Goal: Task Accomplishment & Management: Use online tool/utility

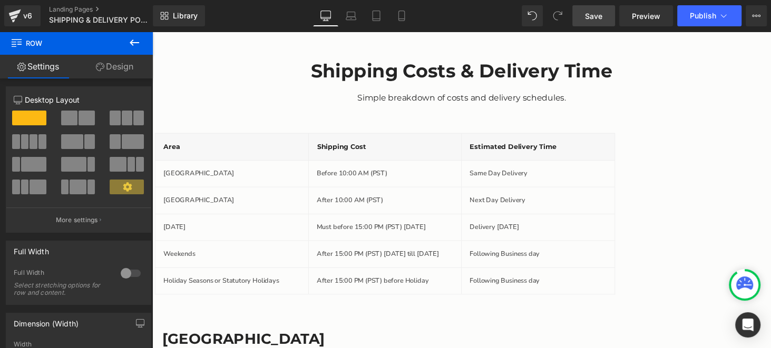
drag, startPoint x: 597, startPoint y: 20, endPoint x: 497, endPoint y: 107, distance: 132.9
click at [597, 20] on span "Save" at bounding box center [593, 16] width 17 height 11
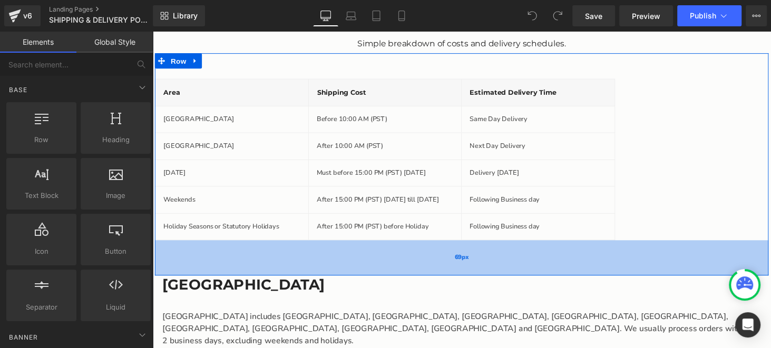
scroll to position [896, 0]
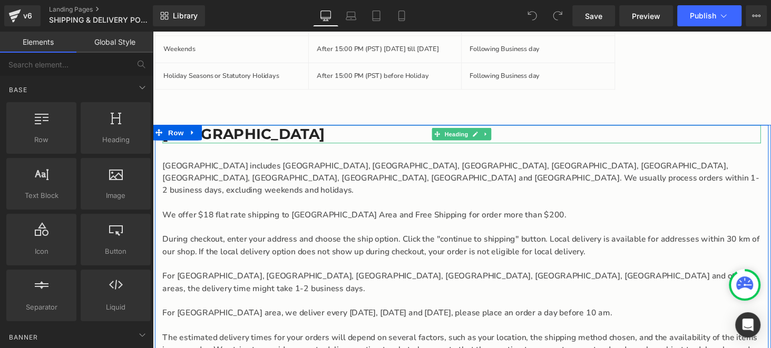
drag, startPoint x: 217, startPoint y: 135, endPoint x: 203, endPoint y: 135, distance: 13.7
click at [217, 135] on h3 "[GEOGRAPHIC_DATA]" at bounding box center [471, 137] width 617 height 19
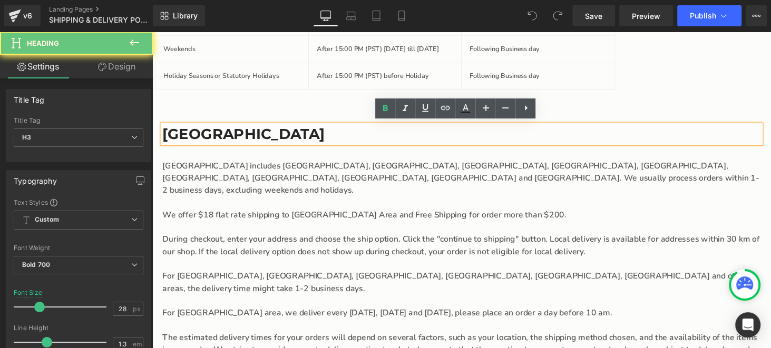
click at [202, 136] on h3 "[GEOGRAPHIC_DATA]" at bounding box center [471, 137] width 617 height 19
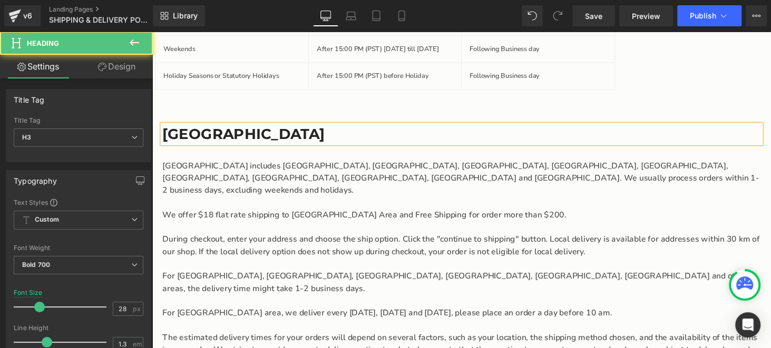
click at [380, 128] on h3 "[GEOGRAPHIC_DATA]" at bounding box center [471, 137] width 617 height 19
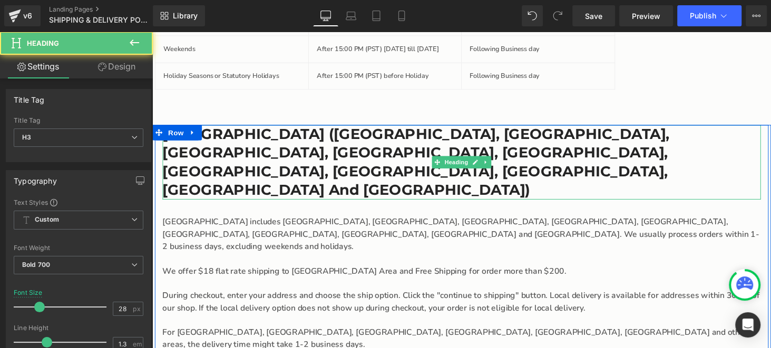
click at [479, 155] on h3 "Greater Vancouver Area (Vancouver, North Vancouver, West Vancouver, Burnaby, Ri…" at bounding box center [471, 166] width 617 height 77
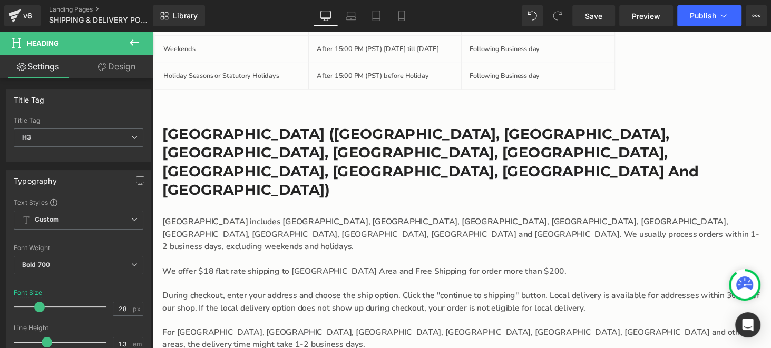
click at [351, 298] on div "During checkout, enter your address and choose the ship option. Click the "cont…" at bounding box center [471, 310] width 617 height 25
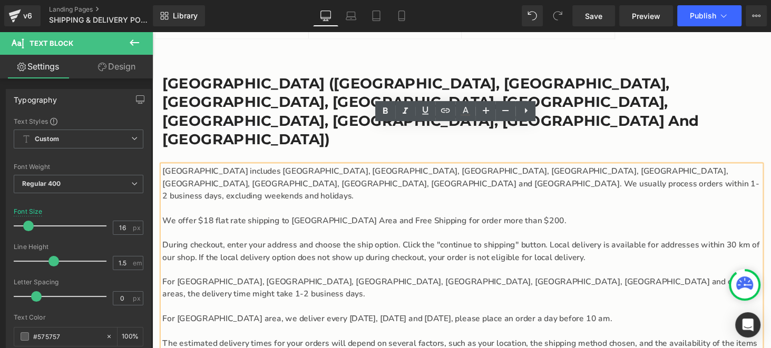
scroll to position [948, 0]
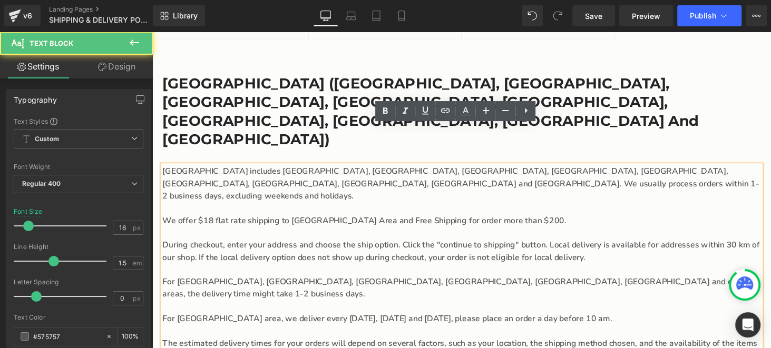
click at [543, 221] on span "We offer $18 flat rate shipping to [GEOGRAPHIC_DATA] Area and Free Shipping for…" at bounding box center [371, 227] width 416 height 12
click at [631, 107] on h3 "Greater Vancouver Area (Vancouver, North Vancouver, West Vancouver, Burnaby, Ri…" at bounding box center [471, 114] width 617 height 77
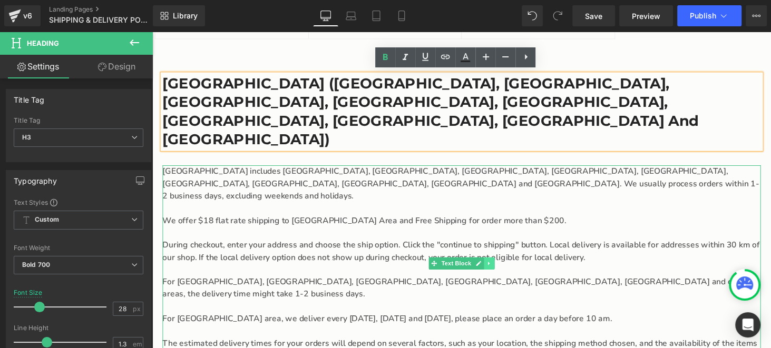
click at [494, 265] on link "Main content" at bounding box center [499, 271] width 11 height 13
click at [502, 268] on icon "Main content" at bounding box center [505, 271] width 6 height 6
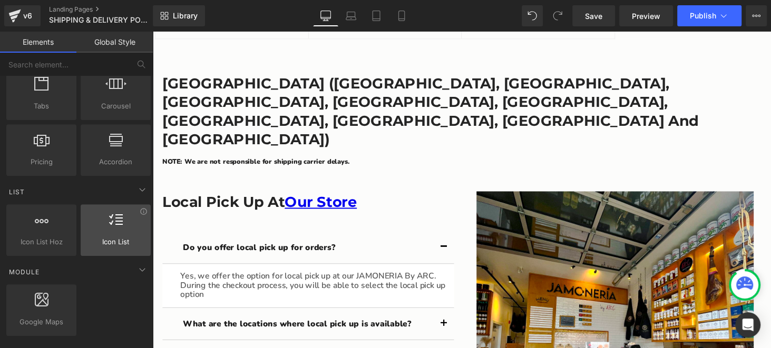
scroll to position [369, 0]
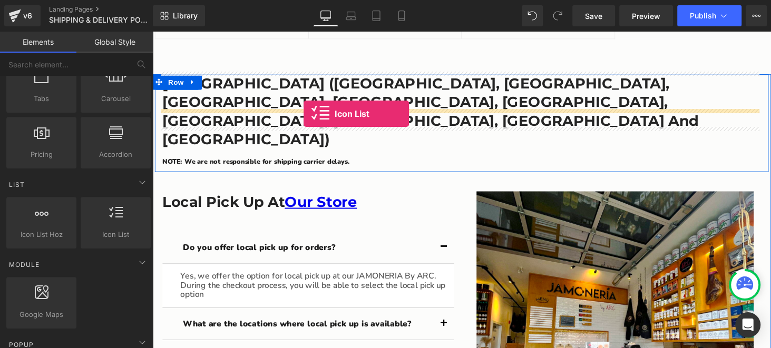
drag, startPoint x: 266, startPoint y: 261, endPoint x: 308, endPoint y: 116, distance: 150.6
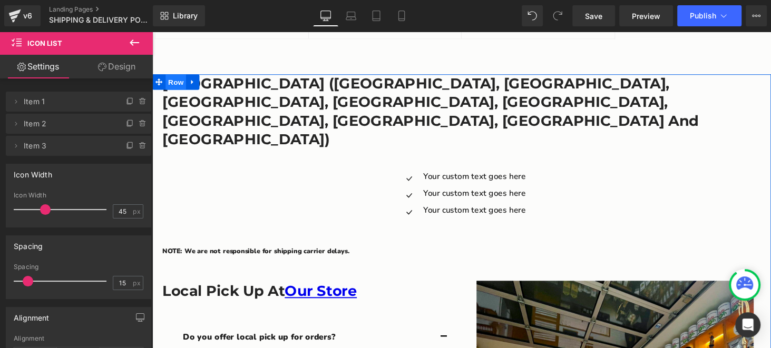
click at [170, 82] on span "Row" at bounding box center [176, 84] width 21 height 16
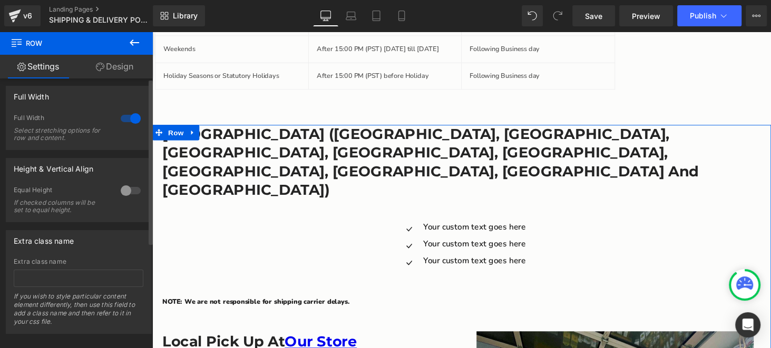
scroll to position [0, 0]
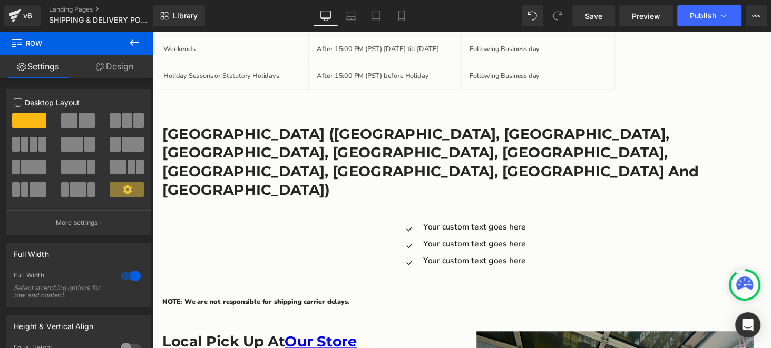
click at [133, 43] on icon at bounding box center [134, 42] width 13 height 13
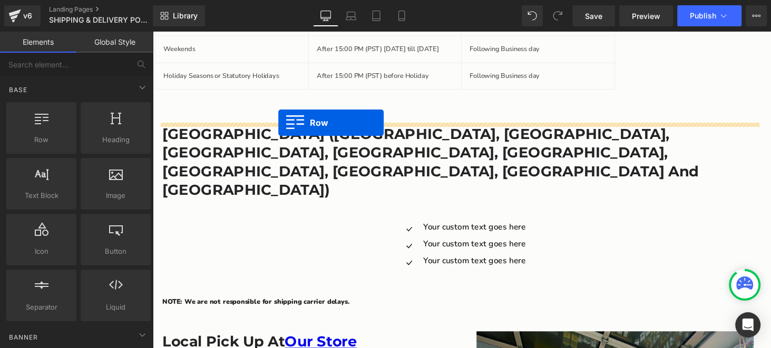
drag, startPoint x: 198, startPoint y: 162, endPoint x: 282, endPoint y: 126, distance: 92.3
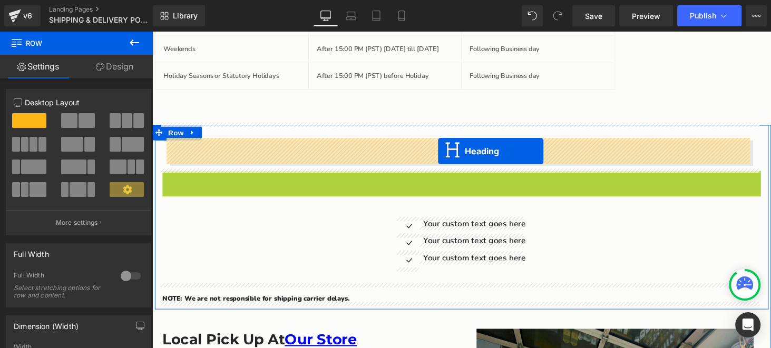
drag, startPoint x: 442, startPoint y: 194, endPoint x: 447, endPoint y: 154, distance: 40.3
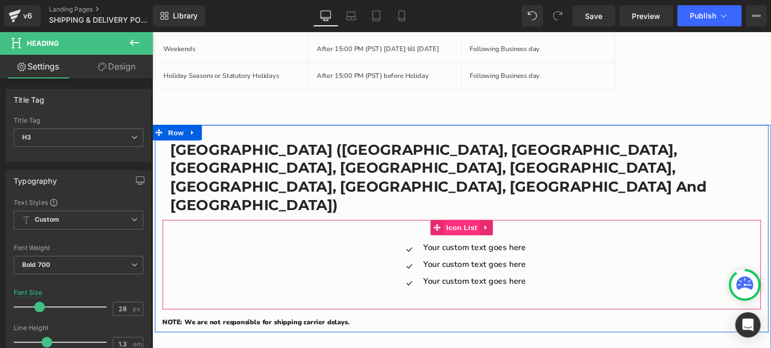
click at [464, 226] on span "Icon List" at bounding box center [471, 234] width 37 height 16
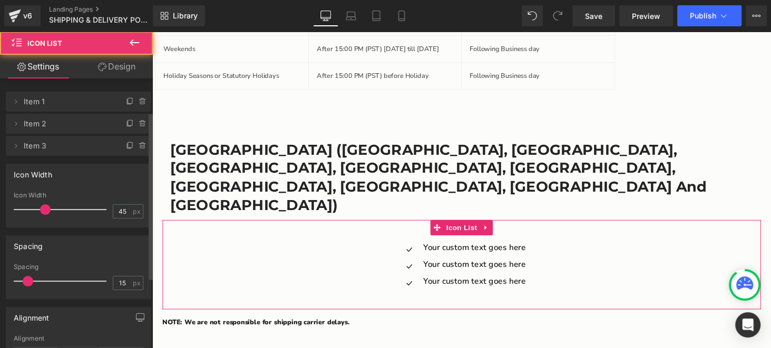
scroll to position [167, 0]
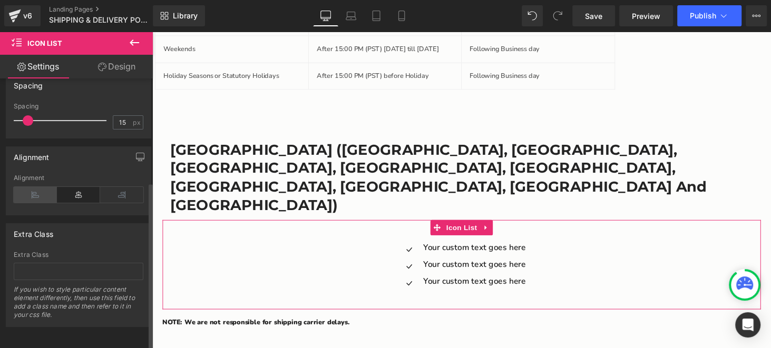
click at [40, 189] on icon at bounding box center [35, 195] width 43 height 16
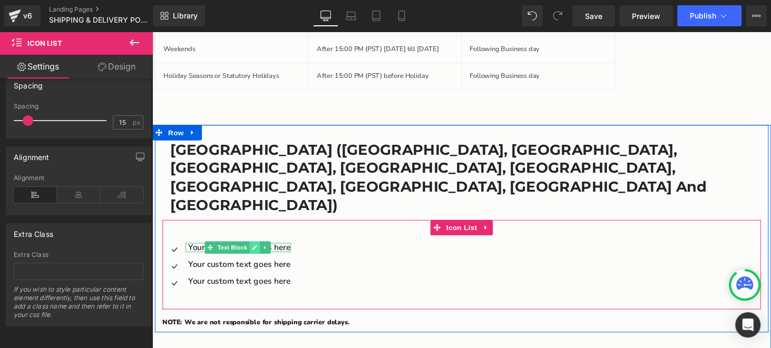
click at [255, 251] on icon "Main content" at bounding box center [258, 254] width 6 height 6
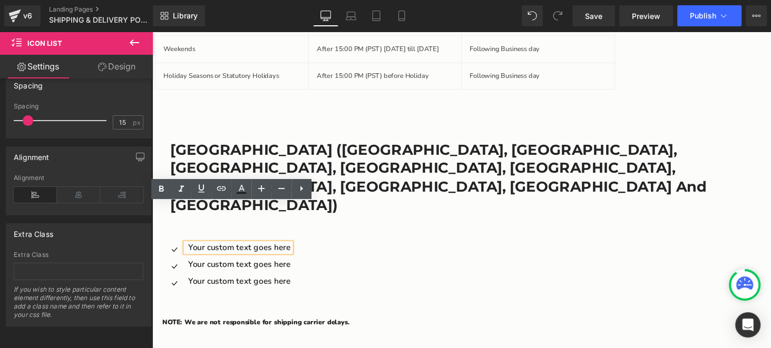
click at [247, 250] on p "Your custom text goes here" at bounding box center [242, 254] width 106 height 9
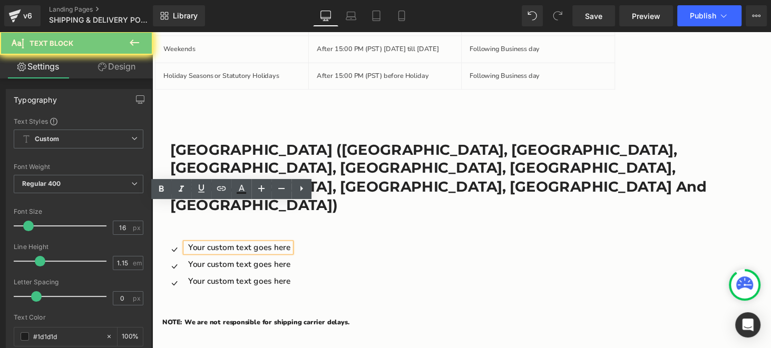
click at [247, 250] on p "Your custom text goes here" at bounding box center [242, 254] width 106 height 9
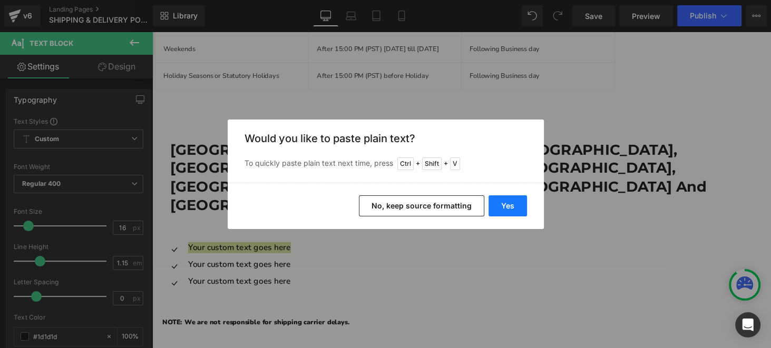
click at [504, 207] on button "Yes" at bounding box center [507, 205] width 38 height 21
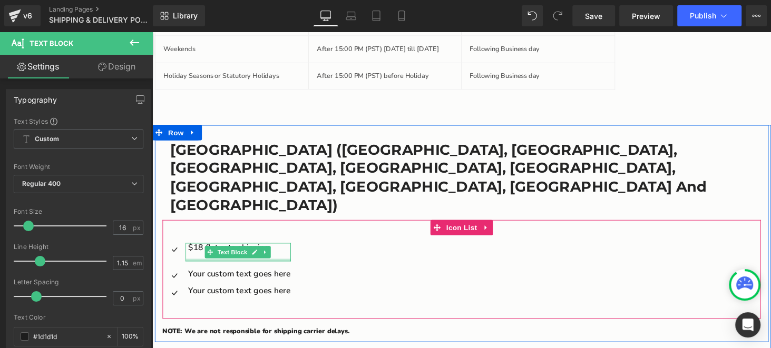
click at [201, 250] on div "$18 flat rate shipping Text Block" at bounding box center [241, 259] width 109 height 19
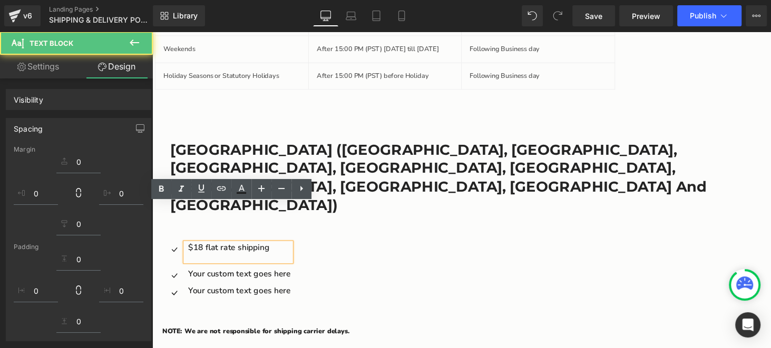
click at [196, 259] on p "Main content" at bounding box center [242, 263] width 106 height 9
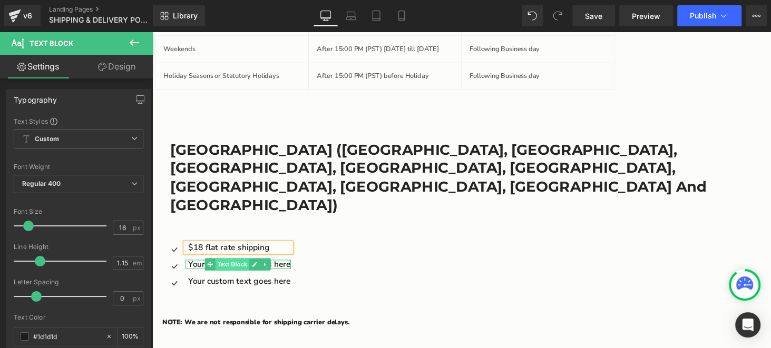
click at [243, 266] on span "Text Block" at bounding box center [234, 272] width 35 height 13
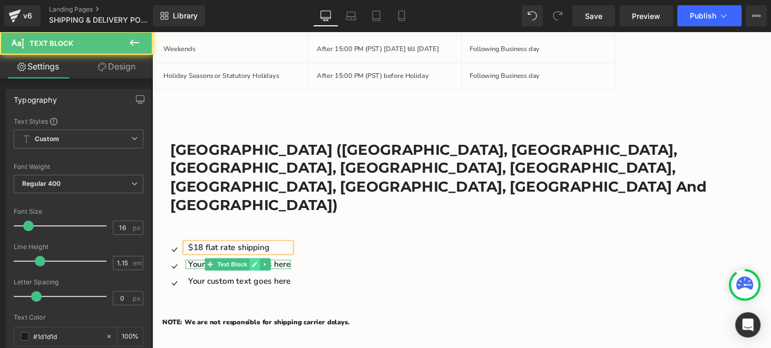
click at [255, 269] on icon "Main content" at bounding box center [258, 272] width 6 height 6
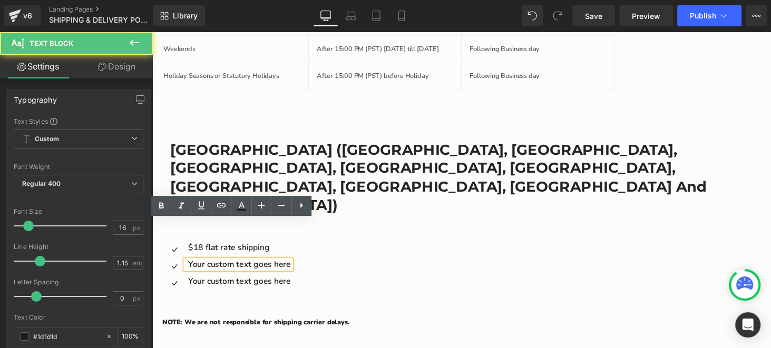
click at [248, 267] on p "Your custom text goes here" at bounding box center [242, 271] width 106 height 9
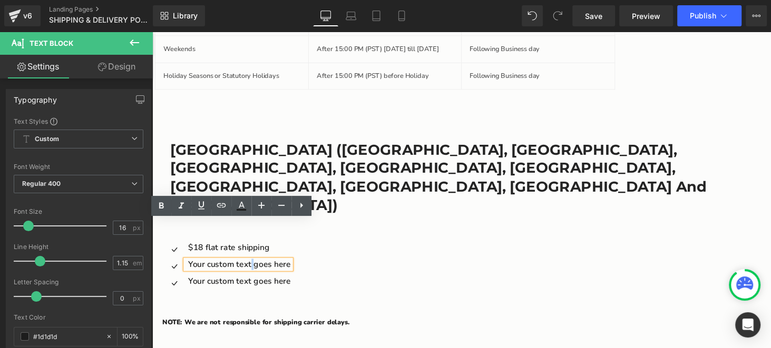
click at [248, 267] on p "Your custom text goes here" at bounding box center [242, 271] width 106 height 9
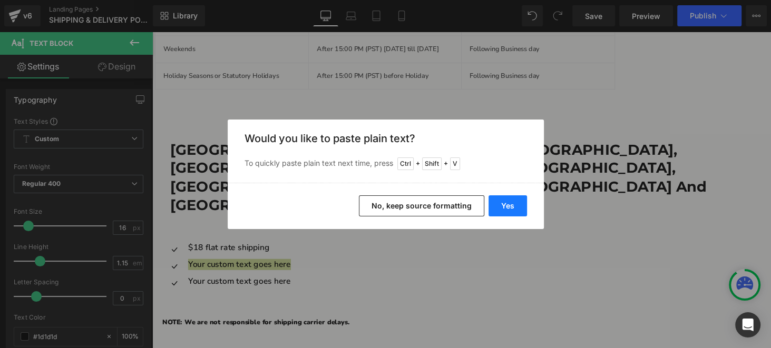
click at [505, 208] on button "Yes" at bounding box center [507, 205] width 38 height 21
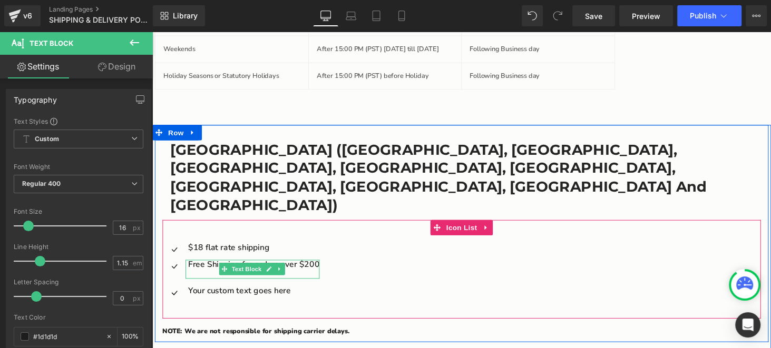
click at [211, 277] on p "Main content" at bounding box center [256, 281] width 135 height 9
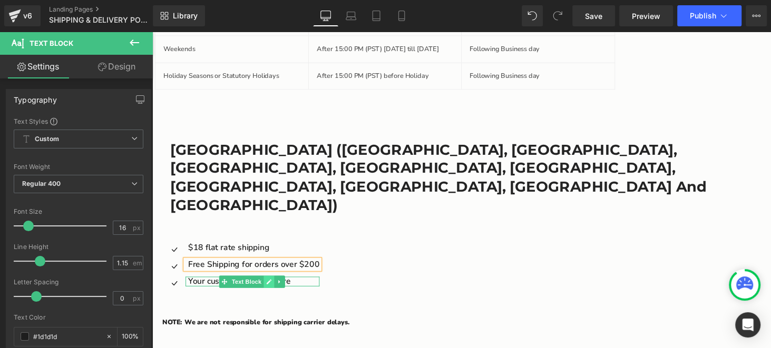
click at [269, 287] on icon "Main content" at bounding box center [272, 290] width 6 height 6
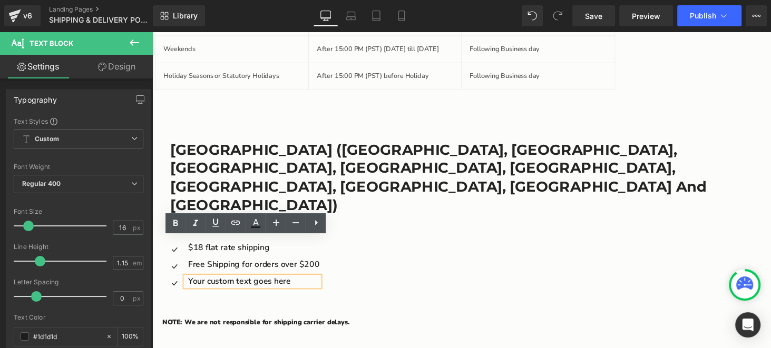
click at [241, 285] on p "Your custom text goes here" at bounding box center [256, 289] width 135 height 9
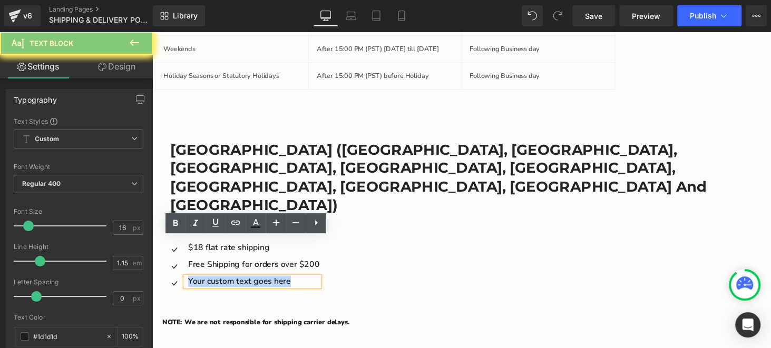
click at [241, 285] on p "Your custom text goes here" at bounding box center [256, 289] width 135 height 9
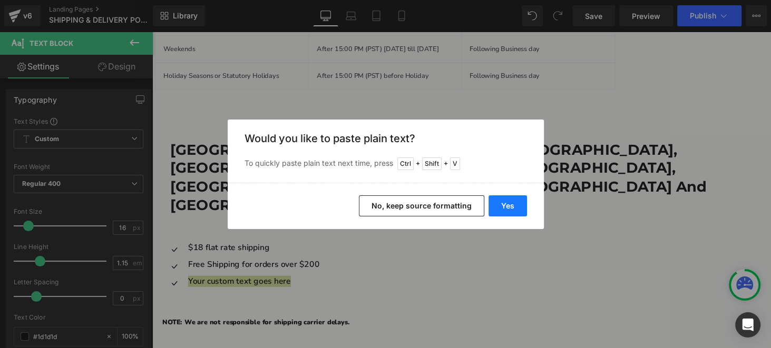
click at [515, 208] on button "Yes" at bounding box center [507, 205] width 38 height 21
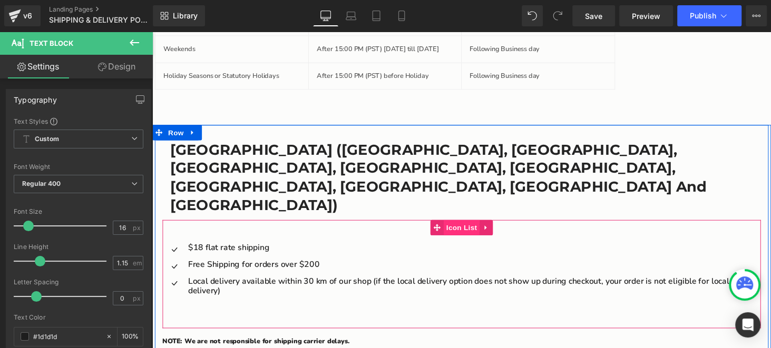
click at [471, 226] on span "Icon List" at bounding box center [471, 234] width 37 height 16
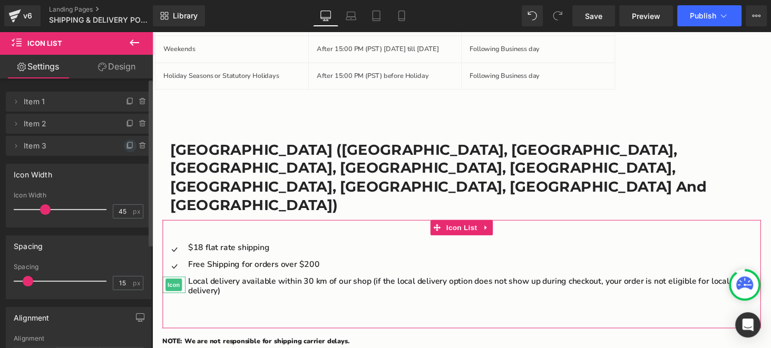
click at [126, 145] on icon at bounding box center [130, 146] width 8 height 8
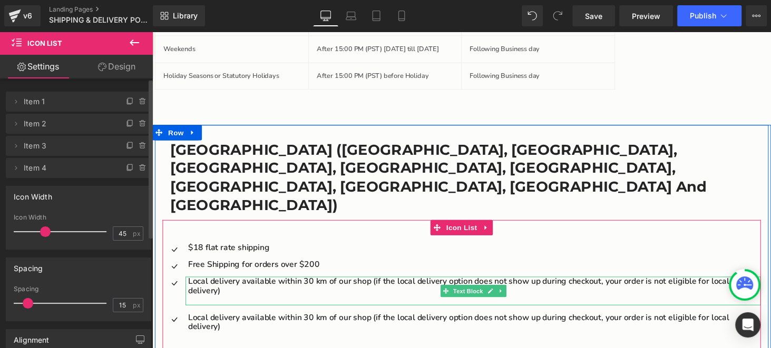
click at [222, 304] on p "Main content" at bounding box center [484, 308] width 590 height 9
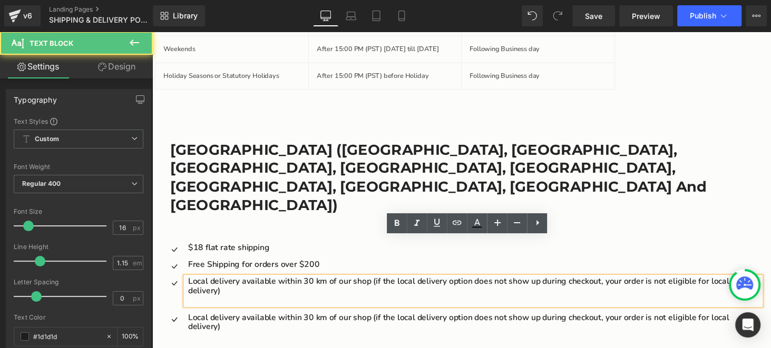
click at [245, 304] on p "Main content" at bounding box center [484, 308] width 590 height 9
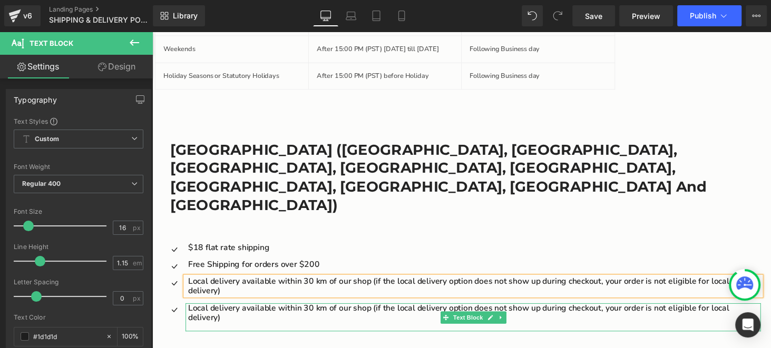
click at [223, 312] on p "Local delivery available within 30 km of our shop (if the local delivery option…" at bounding box center [484, 321] width 590 height 19
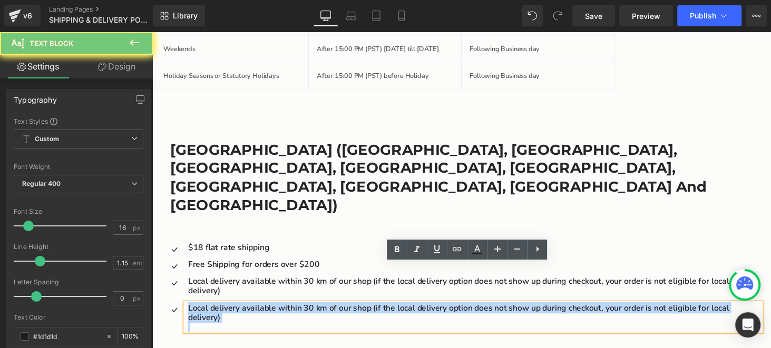
click at [223, 331] on p "Main content" at bounding box center [484, 335] width 590 height 9
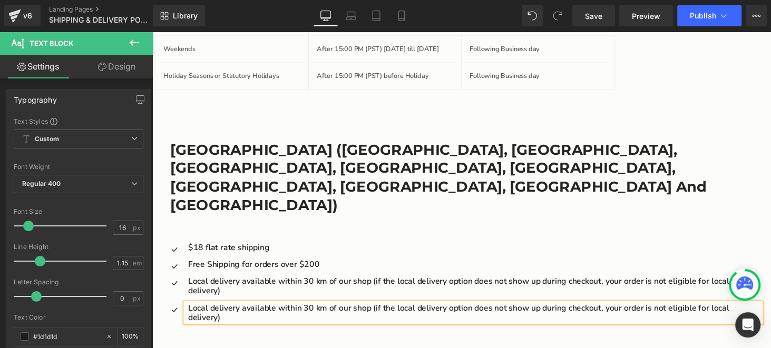
click at [226, 312] on p "Local delivery available within 30 km of our shop (if the local delivery option…" at bounding box center [484, 321] width 590 height 19
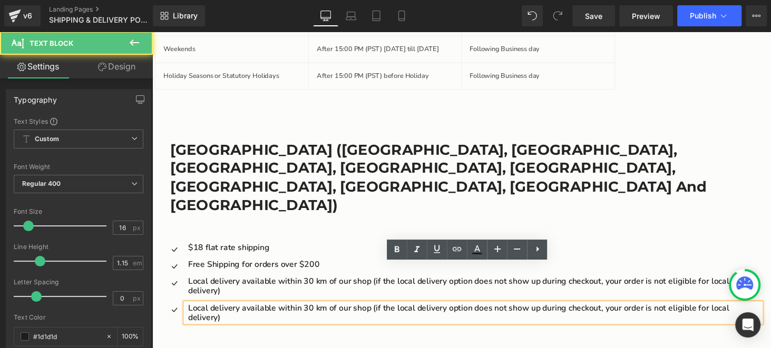
click at [226, 312] on p "Local delivery available within 30 km of our shop (if the local delivery option…" at bounding box center [484, 321] width 590 height 19
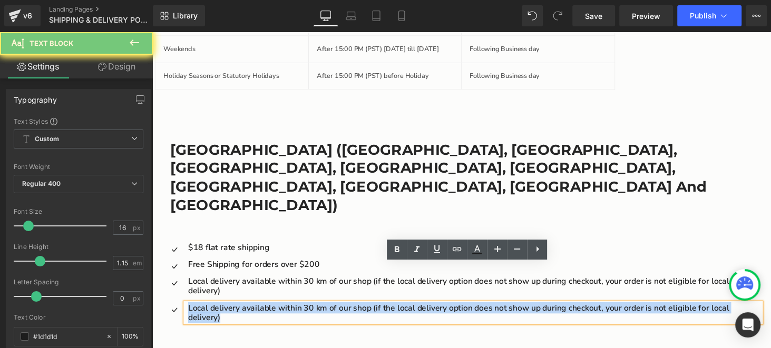
click at [226, 312] on p "Local delivery available within 30 km of our shop (if the local delivery option…" at bounding box center [484, 321] width 590 height 19
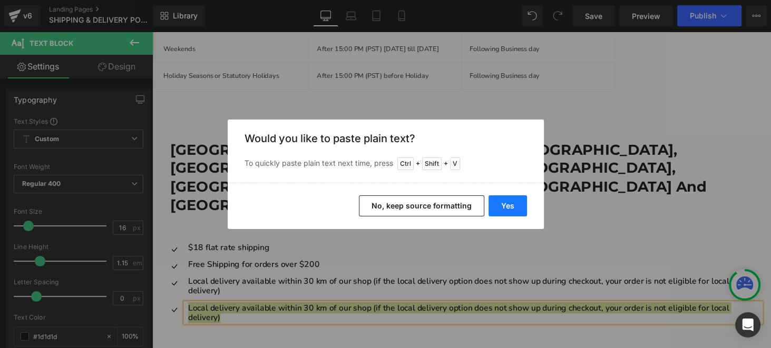
click at [507, 206] on button "Yes" at bounding box center [507, 205] width 38 height 21
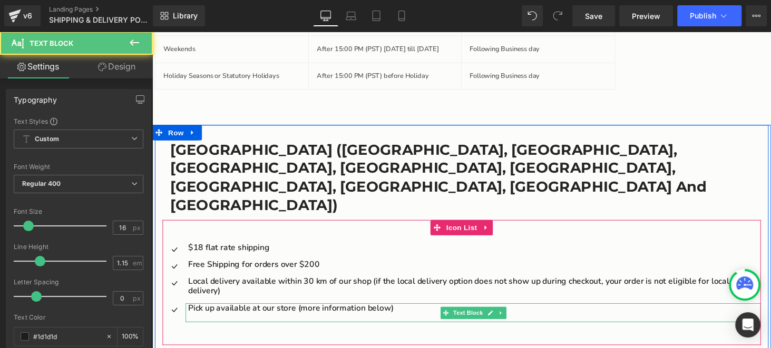
click at [397, 322] on p "Main content" at bounding box center [484, 326] width 590 height 9
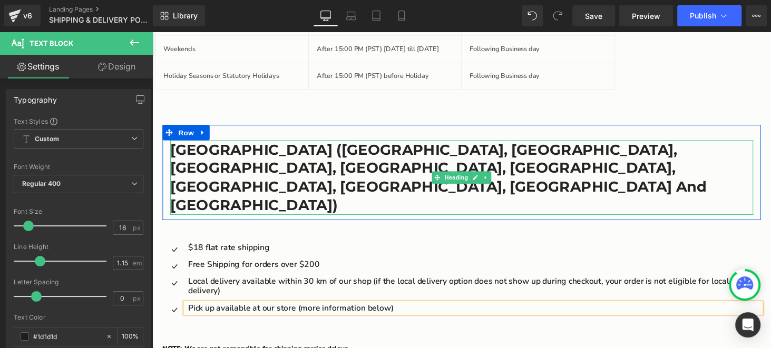
click at [408, 124] on div "Area Heading Shipping Cost Heading Estimated Delivery Time Heading Row Greater …" at bounding box center [471, 13] width 632 height 229
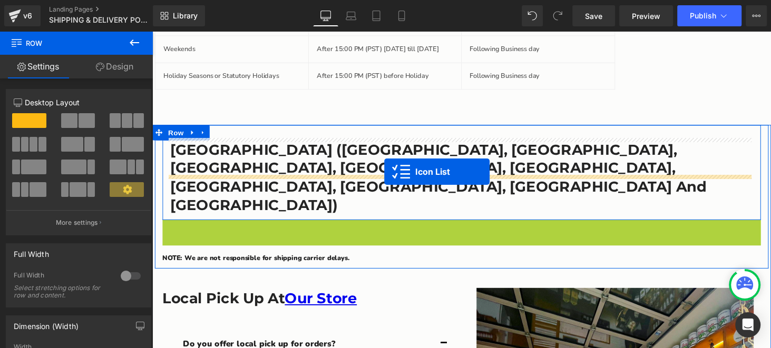
drag, startPoint x: 439, startPoint y: 197, endPoint x: 392, endPoint y: 175, distance: 52.4
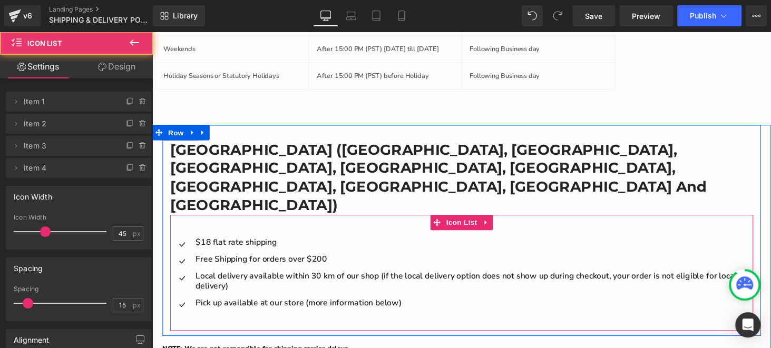
click at [247, 221] on div "Icon $18 flat rate shipping Text Block Icon Free Shipping for orders over $200 …" at bounding box center [471, 281] width 601 height 120
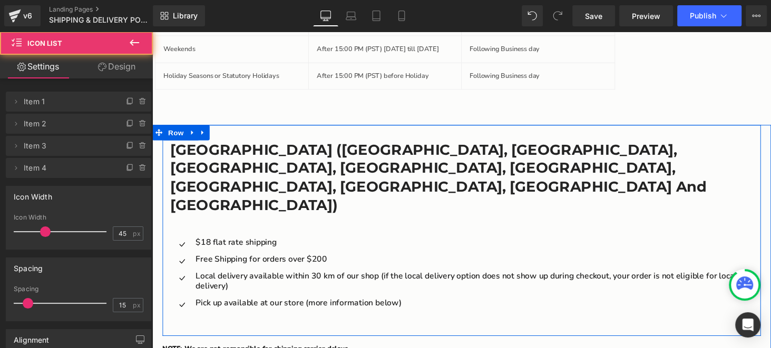
click at [603, 157] on h3 "Greater Vancouver Area (Vancouver, North Vancouver, West Vancouver, Burnaby, Ri…" at bounding box center [471, 182] width 601 height 77
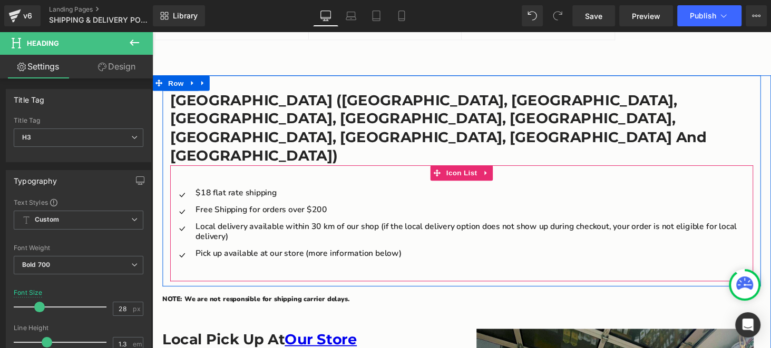
scroll to position [948, 0]
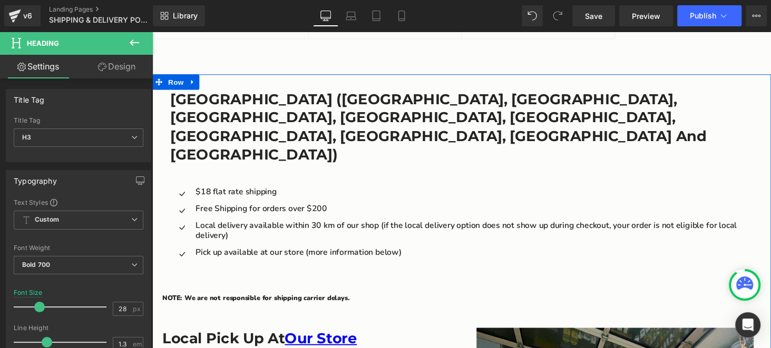
click at [189, 302] on div "NOTE: We are not responsible for shipping carrier delays. Text Block" at bounding box center [471, 307] width 617 height 11
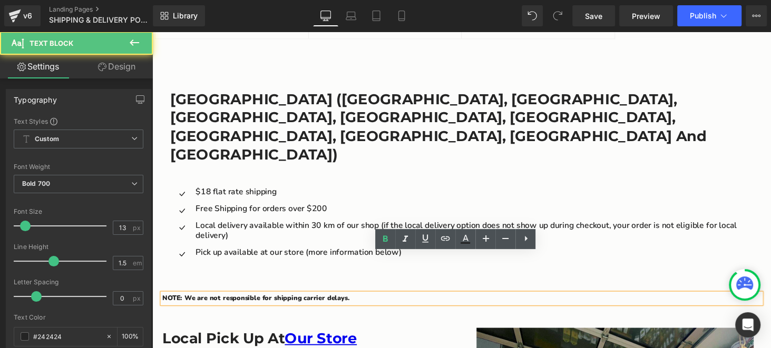
click at [207, 302] on p "NOTE: We are not responsible for shipping carrier delays." at bounding box center [471, 307] width 617 height 11
click at [283, 251] on div "Greater Vancouver Area (Vancouver, North Vancouver, West Vancouver, Burnaby, Ri…" at bounding box center [471, 185] width 617 height 218
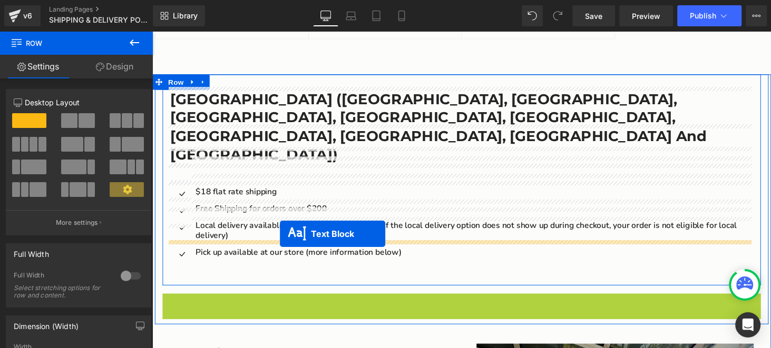
drag, startPoint x: 440, startPoint y: 267, endPoint x: 283, endPoint y: 240, distance: 158.8
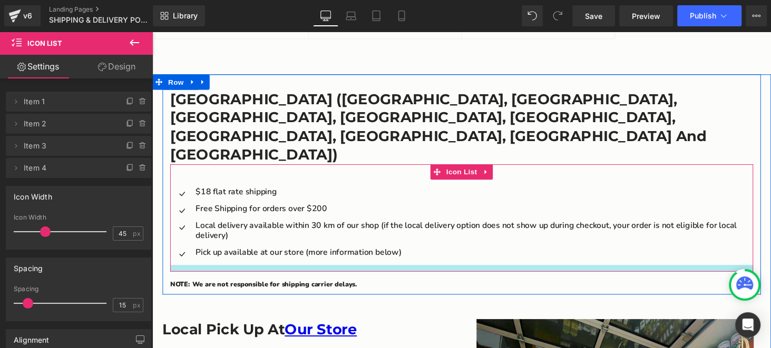
drag, startPoint x: 247, startPoint y: 240, endPoint x: 248, endPoint y: 231, distance: 9.0
click at [248, 272] on div "Main content" at bounding box center [471, 275] width 601 height 7
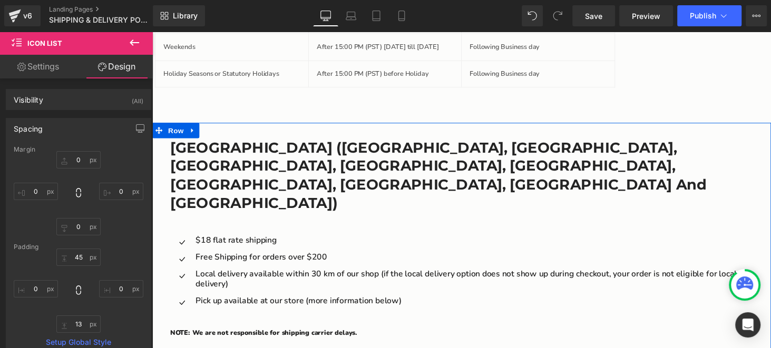
scroll to position [896, 0]
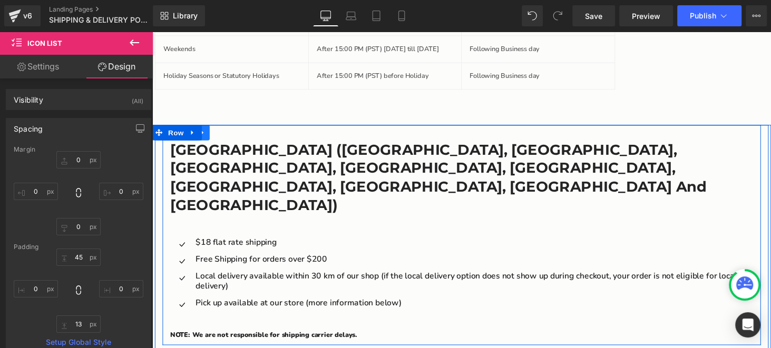
click at [200, 139] on link "Main content" at bounding box center [205, 136] width 14 height 16
click at [215, 137] on icon "Main content" at bounding box center [217, 135] width 7 height 7
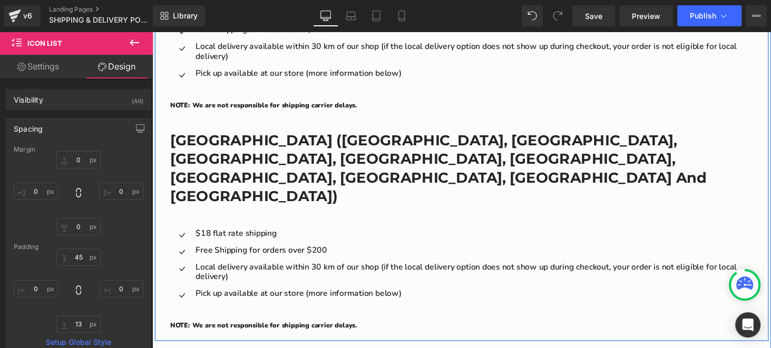
scroll to position [1136, 0]
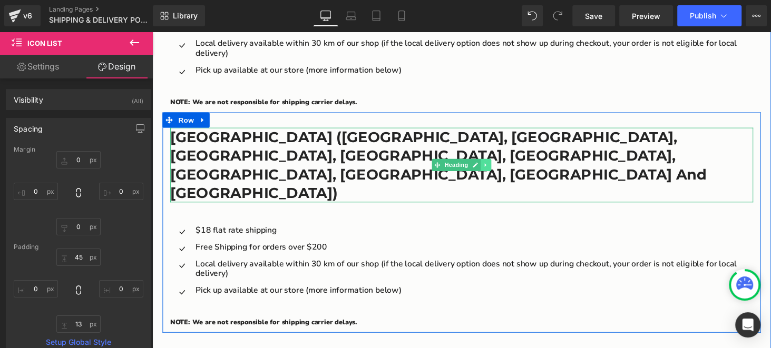
click at [494, 163] on link "Main content" at bounding box center [496, 169] width 11 height 13
click at [488, 163] on link "Main content" at bounding box center [490, 169] width 11 height 13
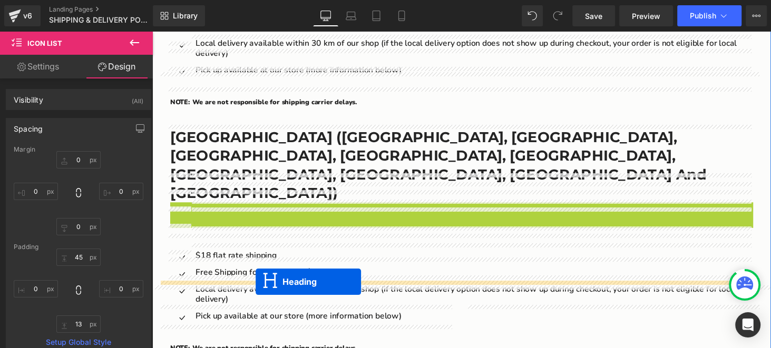
drag, startPoint x: 439, startPoint y: 148, endPoint x: 259, endPoint y: 289, distance: 229.7
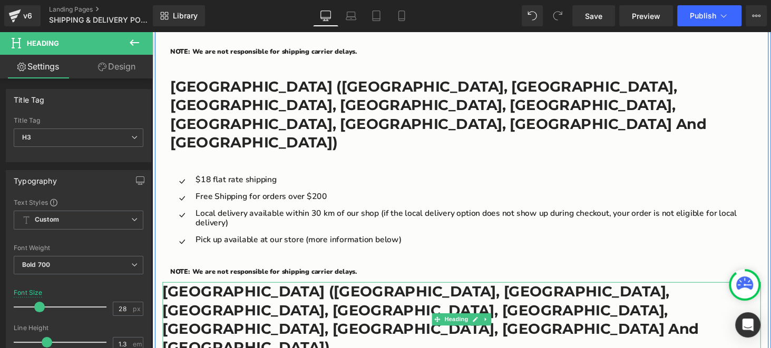
scroll to position [1189, 0]
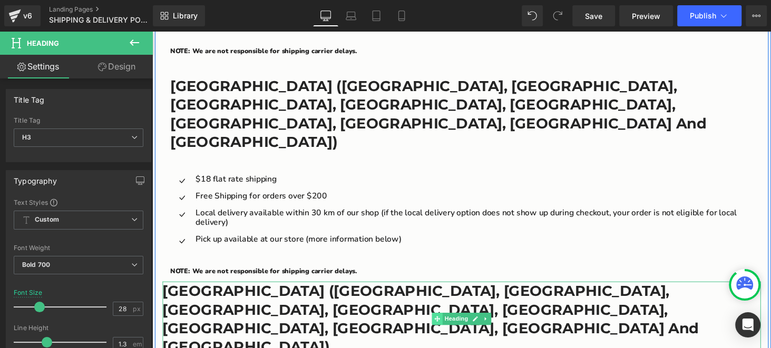
click at [443, 325] on icon "Main content" at bounding box center [446, 328] width 6 height 6
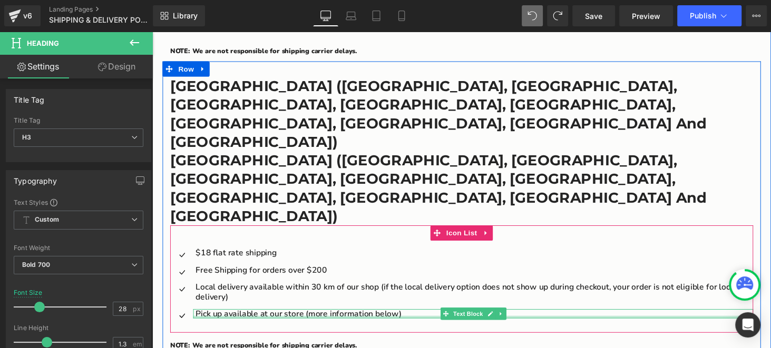
scroll to position [1136, 0]
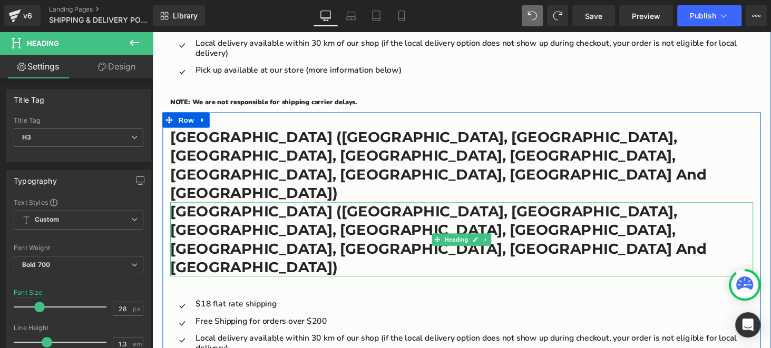
drag, startPoint x: 291, startPoint y: 142, endPoint x: 303, endPoint y: 141, distance: 11.6
click at [291, 208] on h3 "Greater Vancouver Area (Vancouver, North Vancouver, West Vancouver, Burnaby, Ri…" at bounding box center [471, 246] width 601 height 77
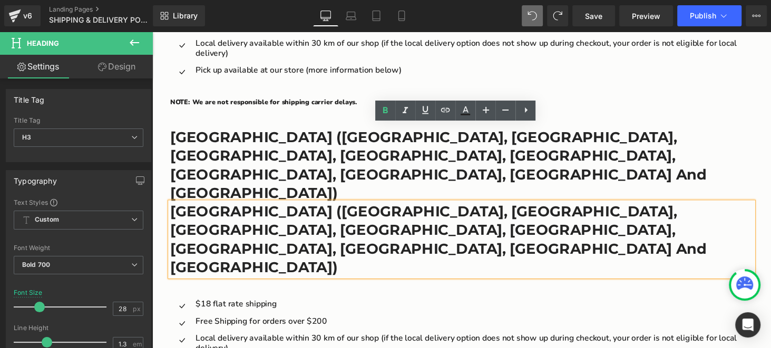
click at [492, 308] on ul "Icon $18 flat rate shipping Text Block Icon Free Shipping for orders over $200 …" at bounding box center [471, 348] width 601 height 80
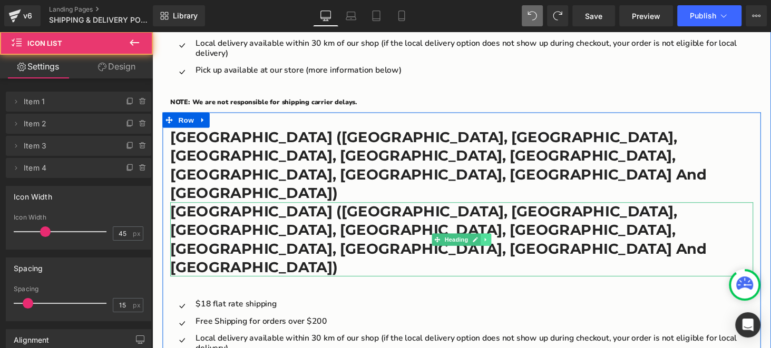
click at [493, 243] on icon "Main content" at bounding box center [496, 246] width 6 height 6
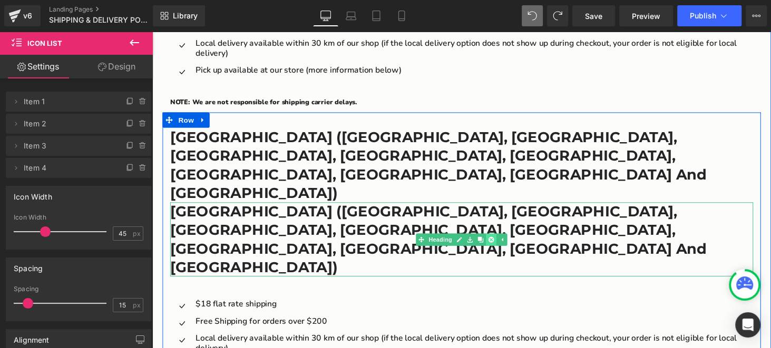
click at [499, 243] on icon "Main content" at bounding box center [502, 246] width 6 height 6
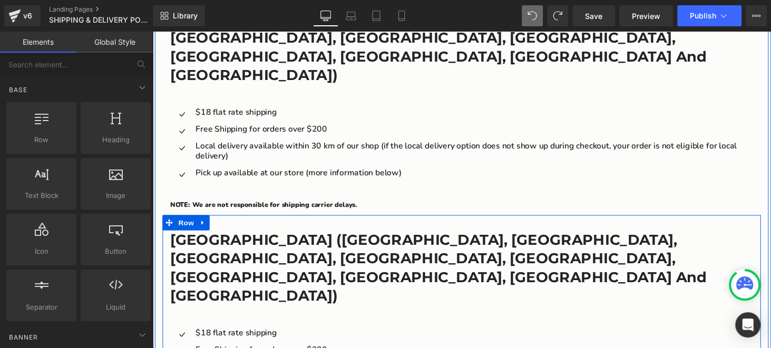
scroll to position [1031, 0]
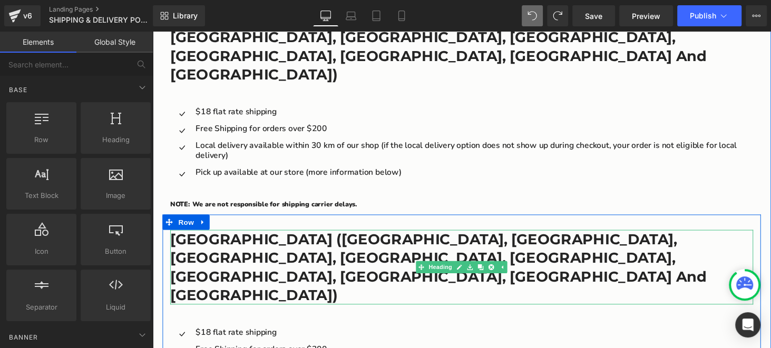
click at [316, 236] on h3 "Greater Vancouver Area (Vancouver, North Vancouver, West Vancouver, Burnaby, Ri…" at bounding box center [471, 274] width 601 height 77
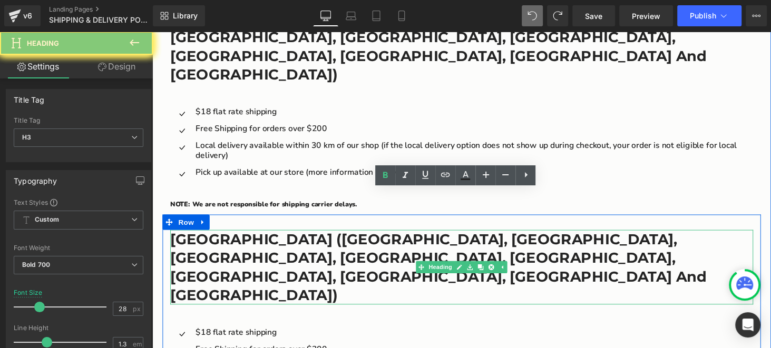
click at [316, 236] on h3 "Greater Vancouver Area (Vancouver, North Vancouver, West Vancouver, Burnaby, Ri…" at bounding box center [471, 274] width 601 height 77
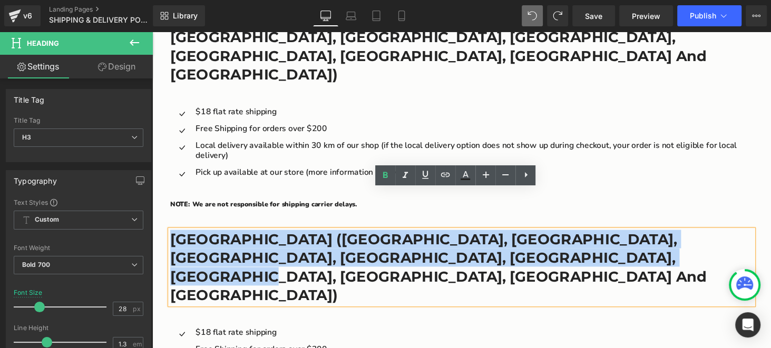
paste div "Main content"
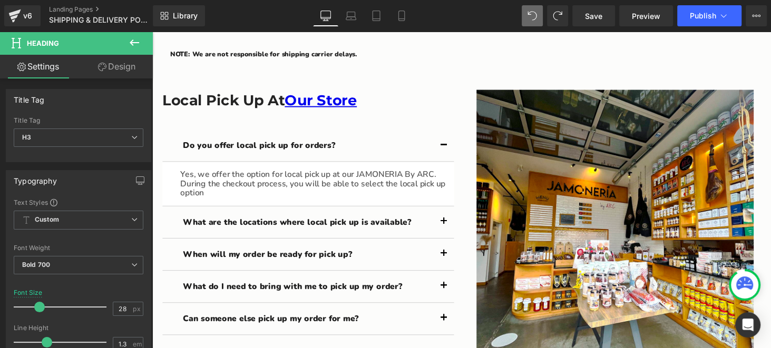
scroll to position [1347, 0]
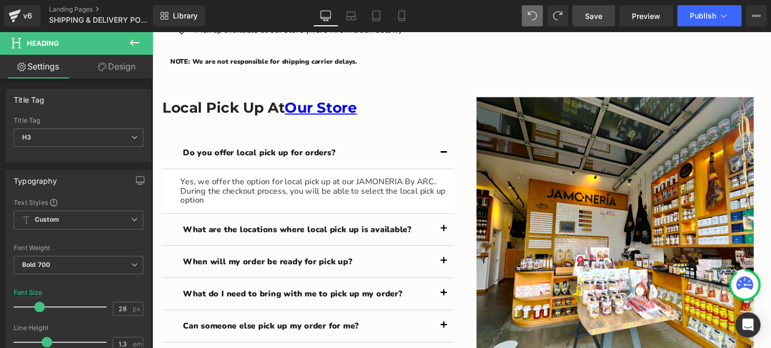
click at [592, 22] on link "Save" at bounding box center [593, 15] width 43 height 21
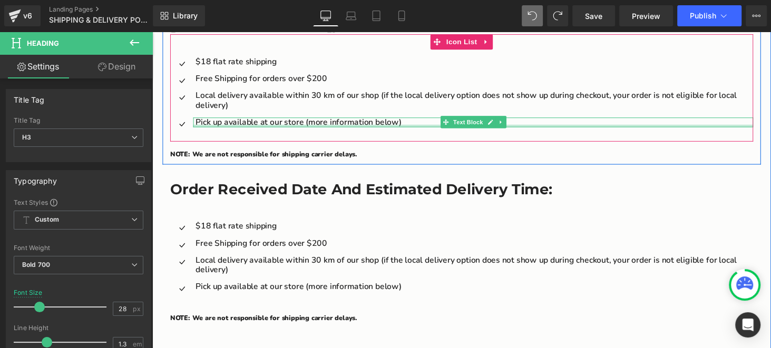
scroll to position [1083, 0]
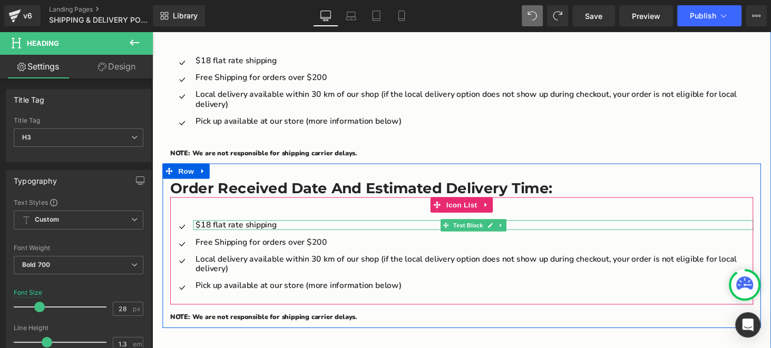
click at [252, 226] on p "$18 flat rate shipping" at bounding box center [484, 230] width 574 height 9
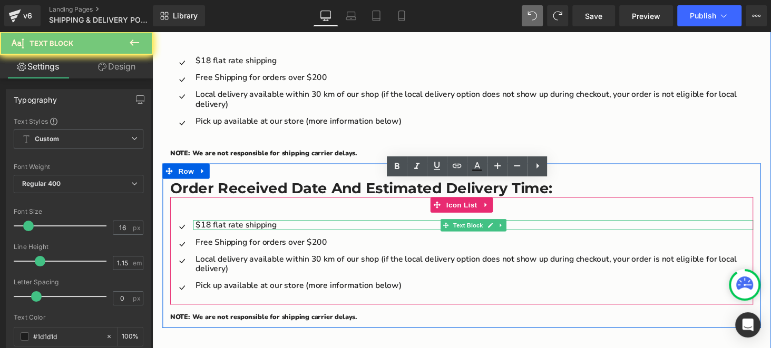
click at [252, 226] on p "$18 flat rate shipping" at bounding box center [484, 230] width 574 height 9
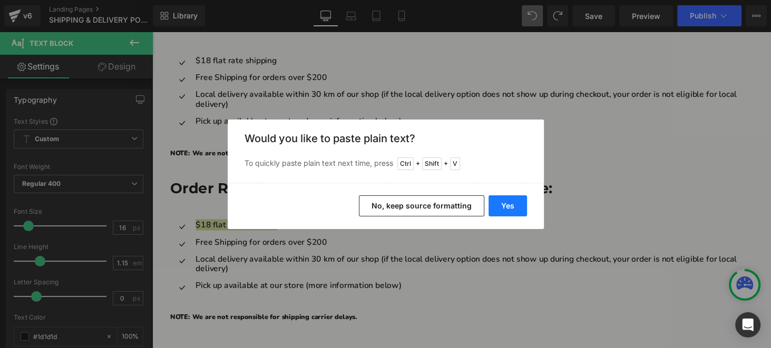
click at [514, 201] on button "Yes" at bounding box center [507, 205] width 38 height 21
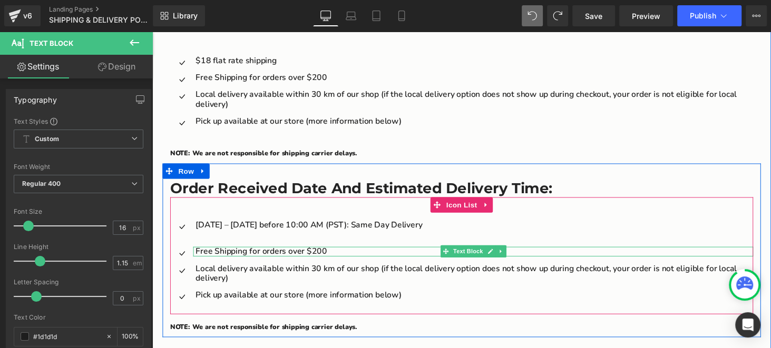
click at [243, 253] on p "Free Shipping for orders over $200" at bounding box center [484, 257] width 574 height 9
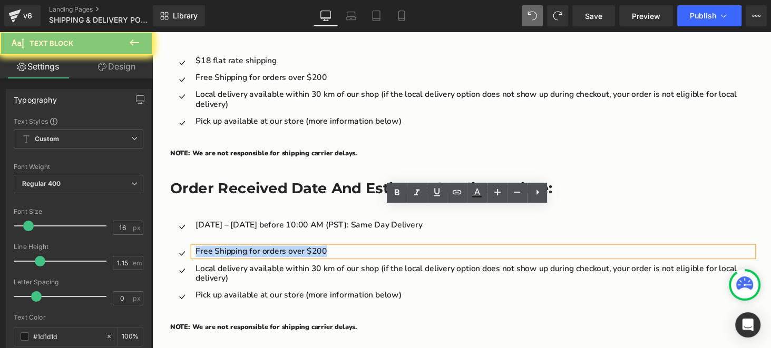
click at [243, 253] on p "Free Shipping for orders over $200" at bounding box center [484, 257] width 574 height 9
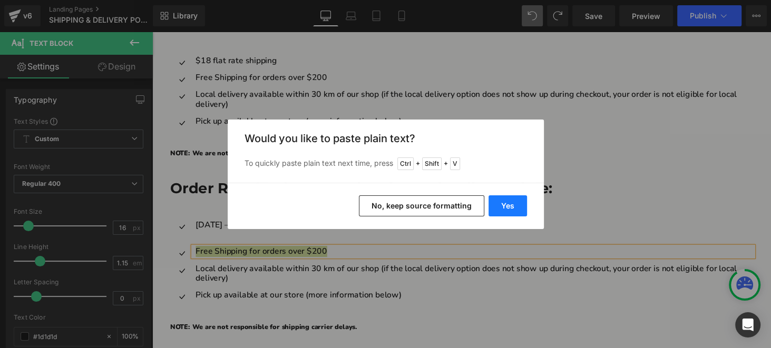
click at [506, 212] on button "Yes" at bounding box center [507, 205] width 38 height 21
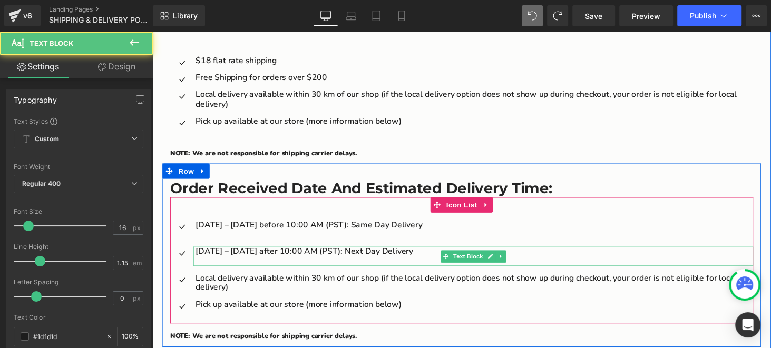
click at [235, 263] on p "Main content" at bounding box center [484, 267] width 574 height 9
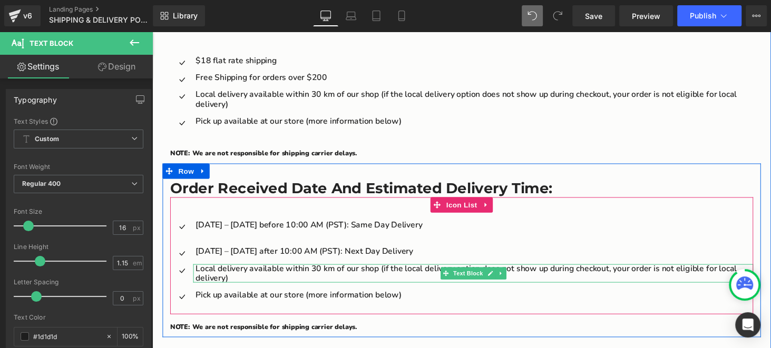
click at [245, 271] on p "Local delivery available within 30 km of our shop (if the local delivery option…" at bounding box center [484, 280] width 574 height 19
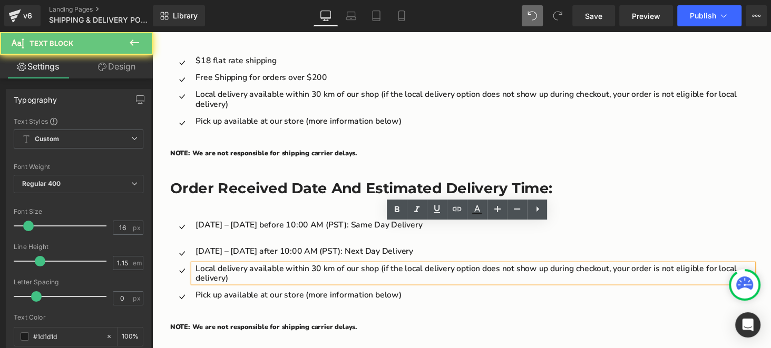
click at [236, 271] on p "Local delivery available within 30 km of our shop (if the local delivery option…" at bounding box center [484, 280] width 574 height 19
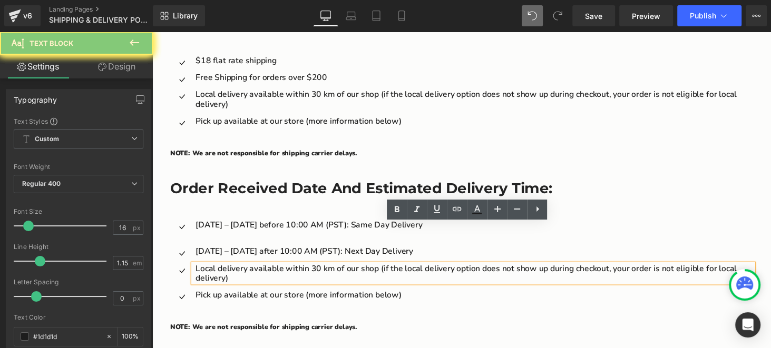
click at [236, 271] on p "Local delivery available within 30 km of our shop (if the local delivery option…" at bounding box center [484, 280] width 574 height 19
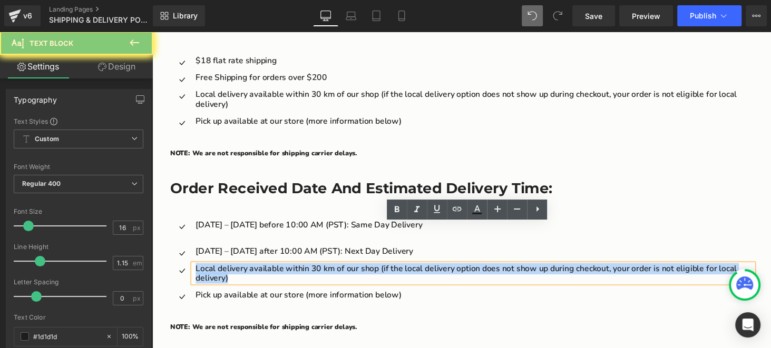
click at [236, 271] on p "Local delivery available within 30 km of our shop (if the local delivery option…" at bounding box center [484, 280] width 574 height 19
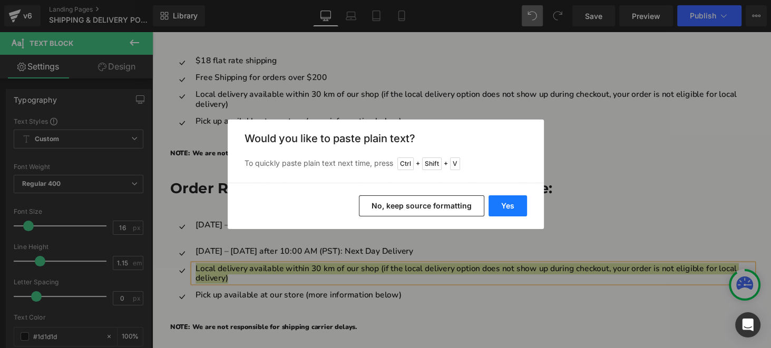
click at [504, 200] on button "Yes" at bounding box center [507, 205] width 38 height 21
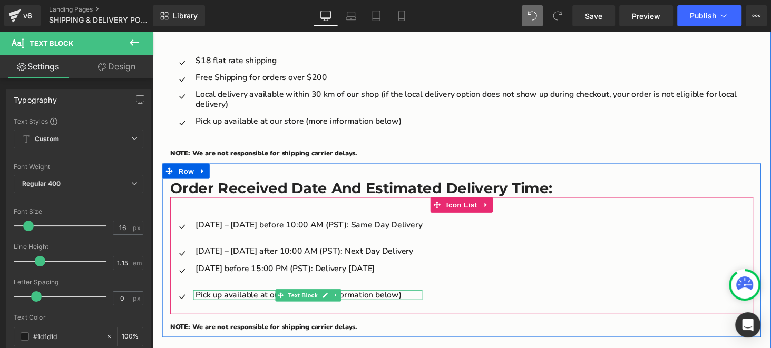
click at [242, 298] on p "Pick up available at our store (more information below)" at bounding box center [313, 302] width 233 height 9
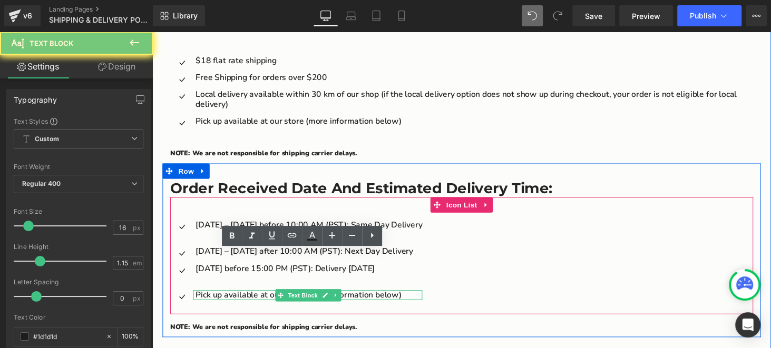
click at [242, 298] on p "Pick up available at our store (more information below)" at bounding box center [313, 302] width 233 height 9
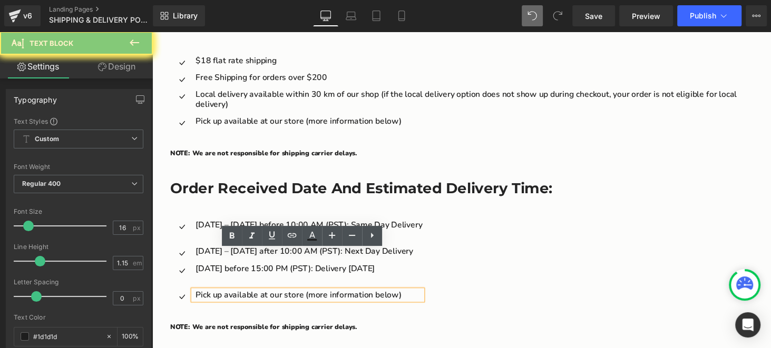
click at [242, 298] on p "Pick up available at our store (more information below)" at bounding box center [313, 302] width 233 height 9
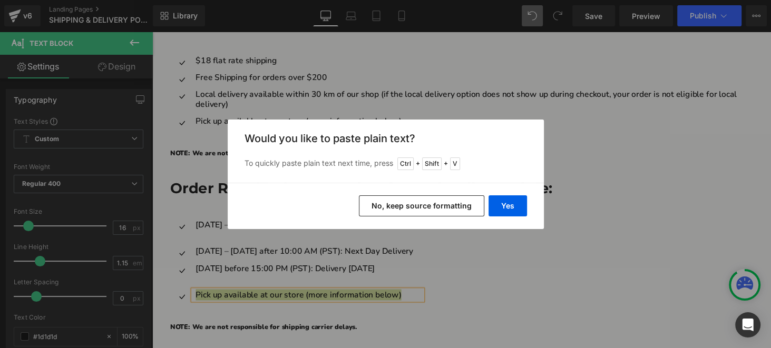
click at [534, 212] on div "Yes No, keep source formatting" at bounding box center [386, 206] width 316 height 46
click at [513, 208] on button "Yes" at bounding box center [507, 205] width 38 height 21
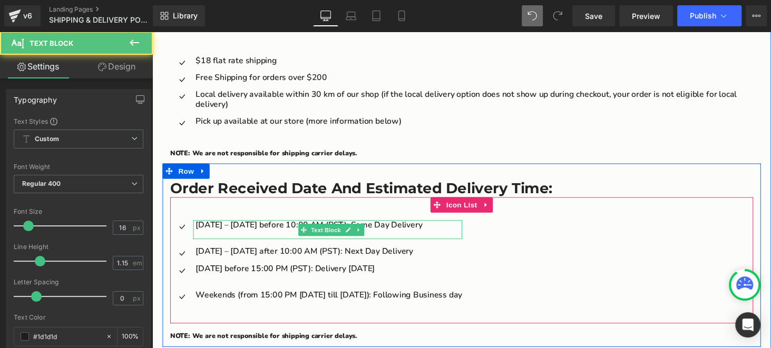
click at [240, 236] on p "Main content" at bounding box center [334, 240] width 275 height 9
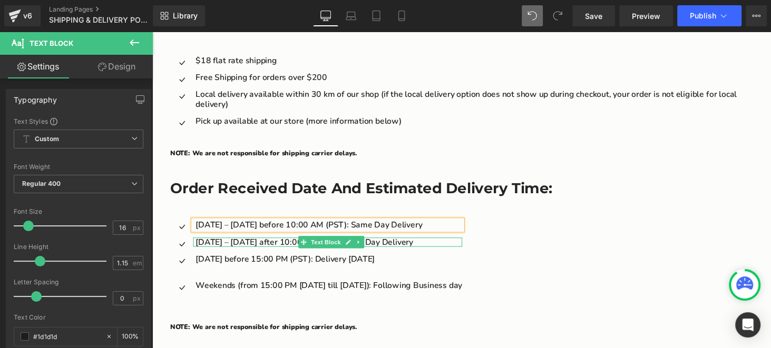
click at [239, 244] on p "Monday – Thursday after 10:00 AM (PST): Next Day Delivery" at bounding box center [334, 248] width 275 height 9
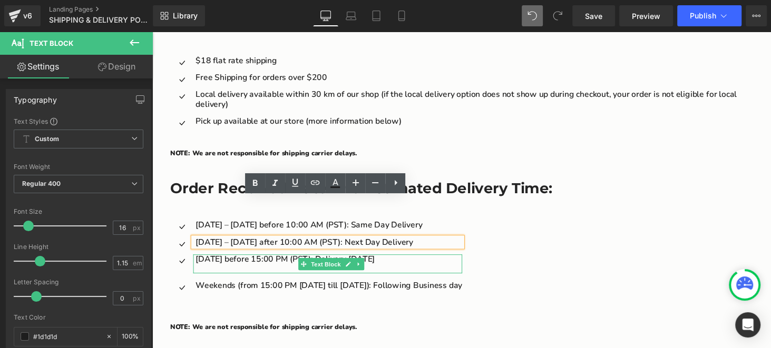
click at [261, 261] on p "Friday before 15:00 PM (PST): Delivery on Saturday" at bounding box center [334, 265] width 275 height 9
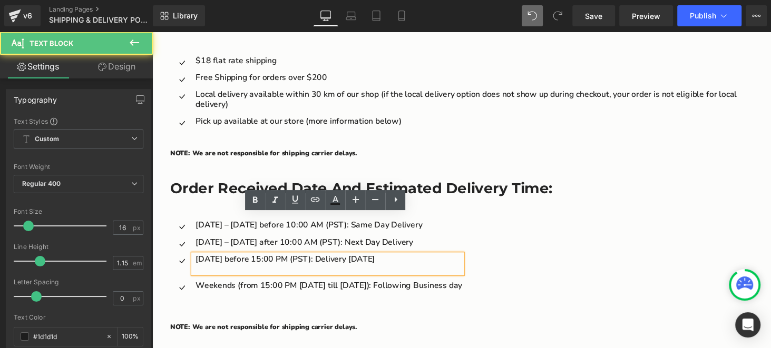
click at [249, 261] on p "Friday before 15:00 PM (PST): Delivery on Saturday" at bounding box center [334, 265] width 275 height 9
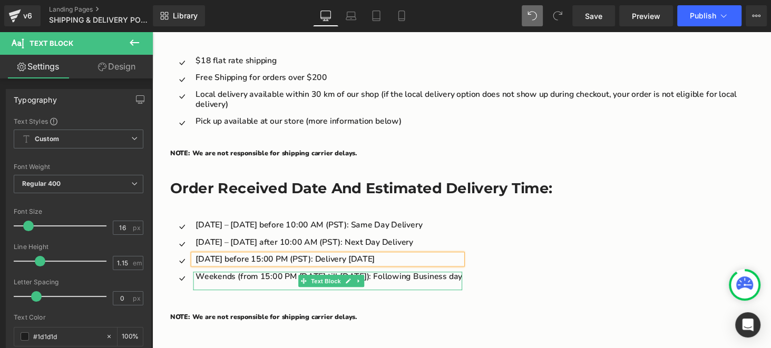
click at [269, 279] on p "Weekends (from 15:00 PM on Friday till Sunday): Following Business day" at bounding box center [334, 283] width 275 height 9
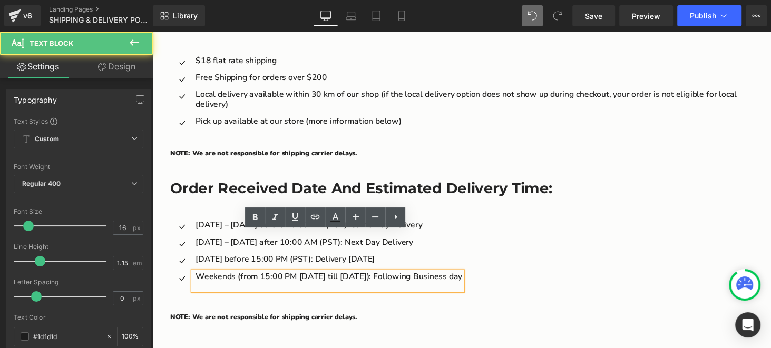
click at [265, 289] on p "Main content" at bounding box center [334, 293] width 275 height 9
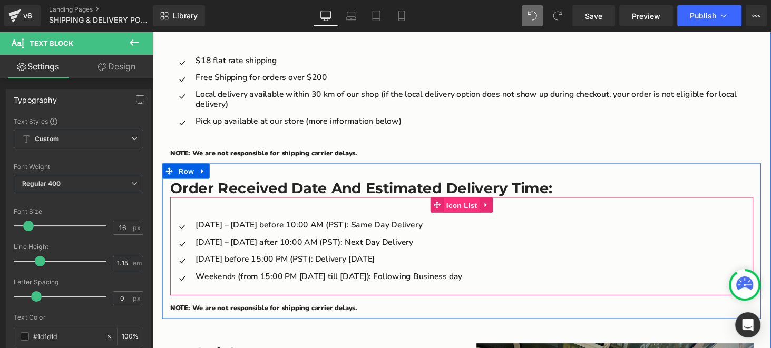
click at [466, 203] on span "Icon List" at bounding box center [471, 211] width 37 height 16
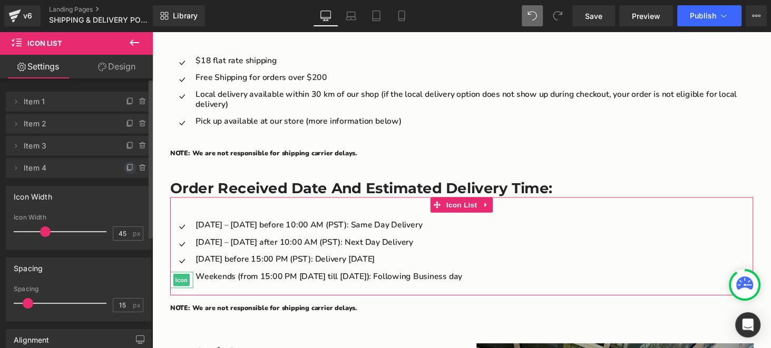
click at [126, 171] on icon at bounding box center [130, 168] width 8 height 8
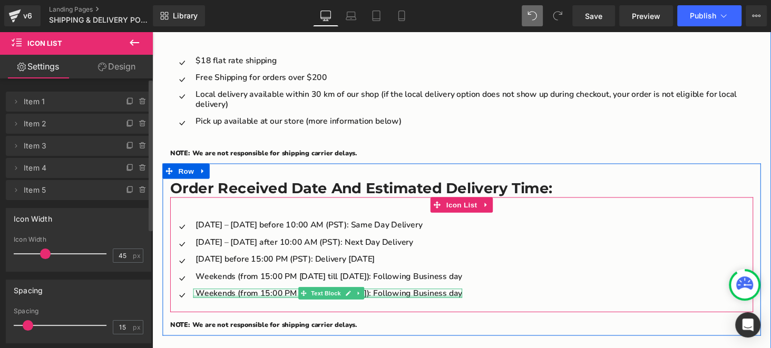
click at [259, 297] on p "Weekends (from 15:00 PM on Friday till Sunday): Following Business day" at bounding box center [334, 301] width 275 height 9
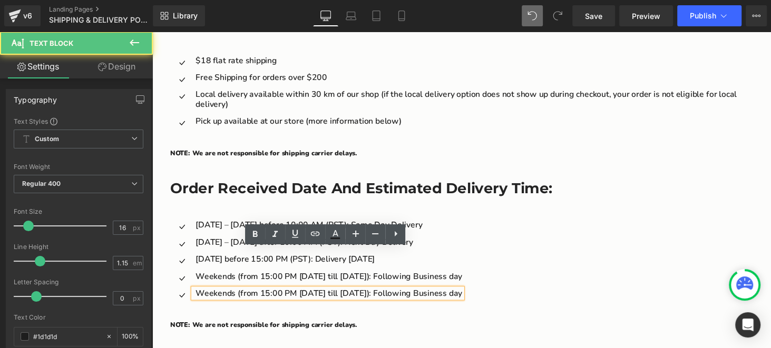
click at [288, 297] on p "Weekends (from 15:00 PM on Friday till Sunday): Following Business day" at bounding box center [334, 301] width 275 height 9
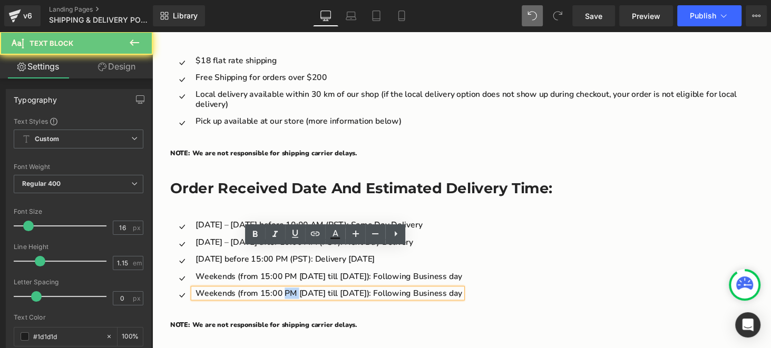
click at [288, 297] on p "Weekends (from 15:00 PM on Friday till Sunday): Following Business day" at bounding box center [334, 301] width 275 height 9
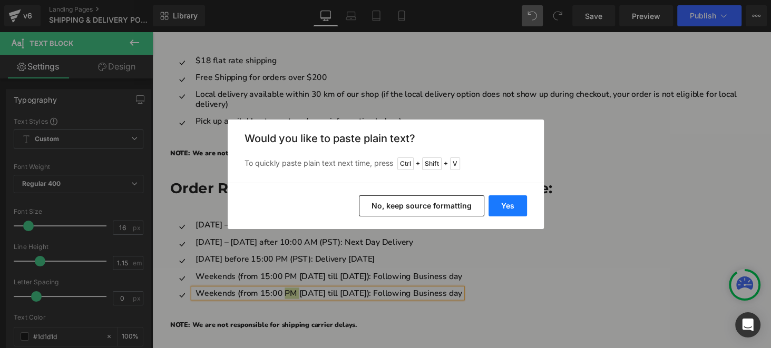
click at [509, 204] on button "Yes" at bounding box center [507, 205] width 38 height 21
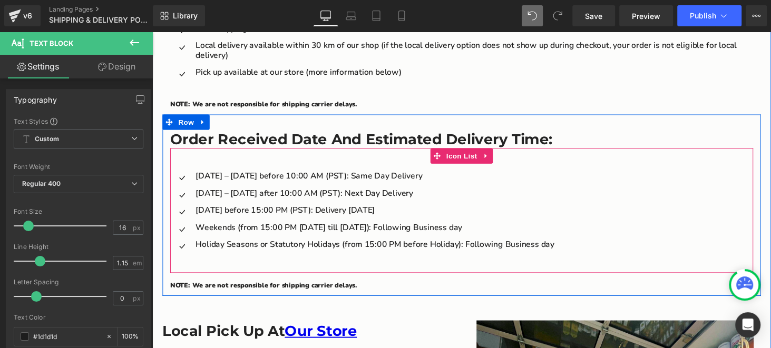
scroll to position [1136, 0]
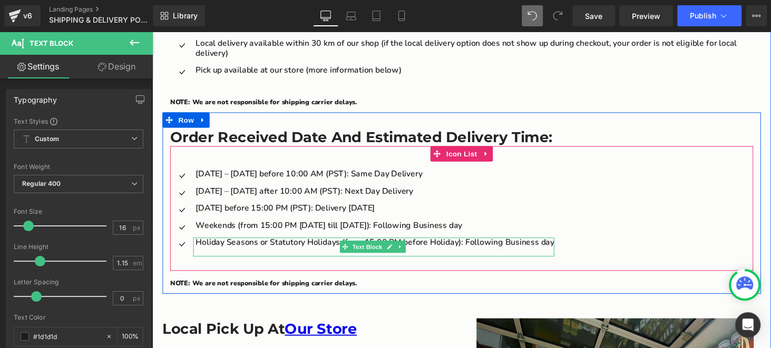
click at [325, 253] on p "Main content" at bounding box center [381, 257] width 369 height 9
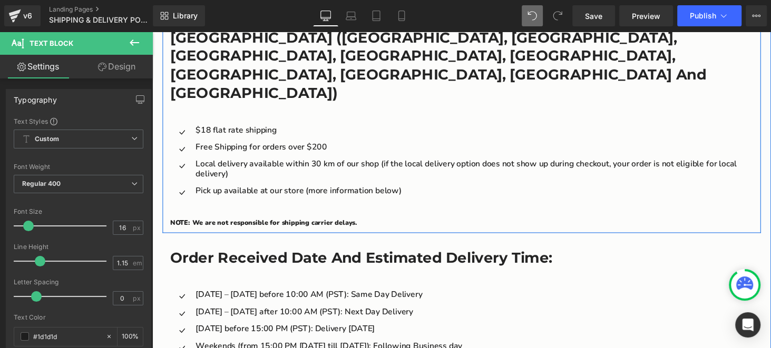
scroll to position [1031, 0]
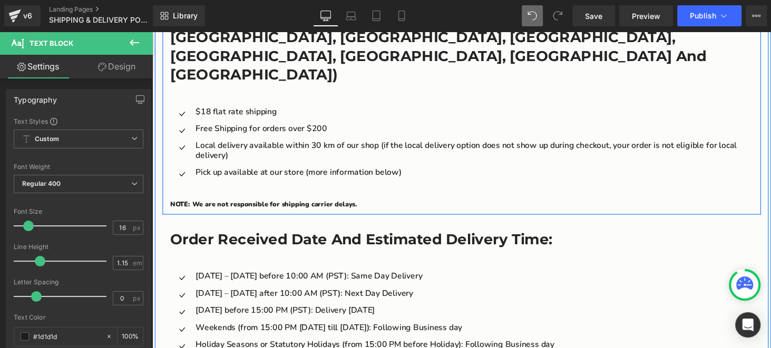
click at [161, 185] on div "Greater Vancouver Area (Vancouver, North Vancouver, West Vancouver, Burnaby, Ri…" at bounding box center [471, 195] width 632 height 405
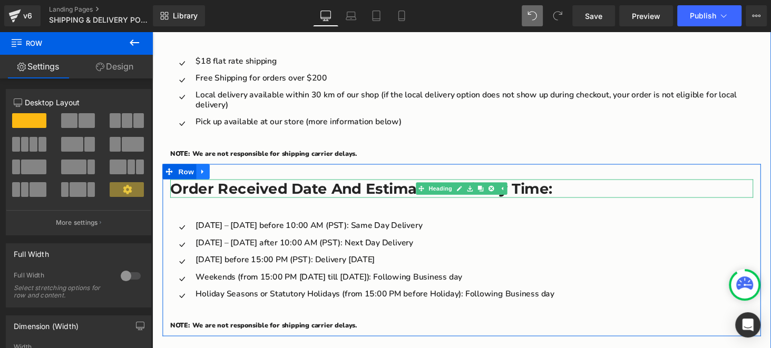
scroll to position [1083, 0]
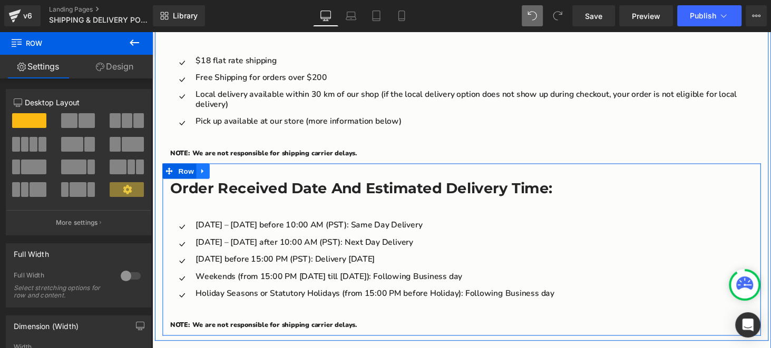
click at [201, 172] on icon "Main content" at bounding box center [204, 176] width 7 height 8
click at [214, 172] on icon "Main content" at bounding box center [217, 175] width 7 height 7
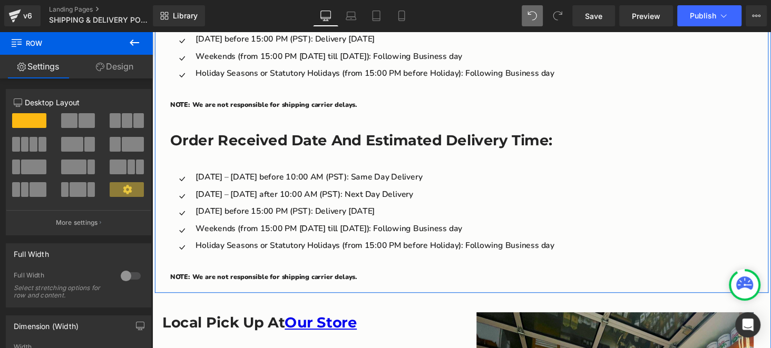
scroll to position [1314, 0]
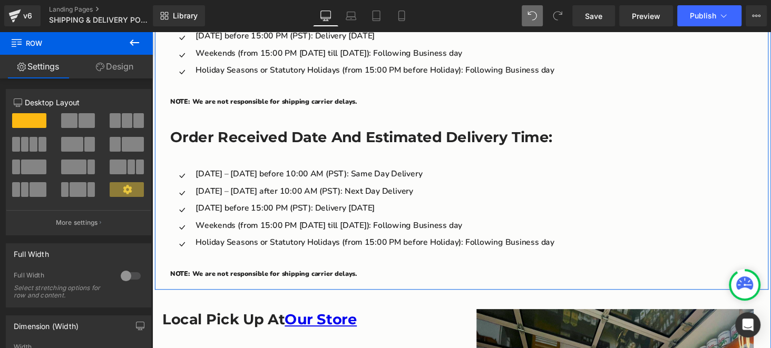
click at [291, 131] on h3 "Order Received Date and Estimated Delivery Time:" at bounding box center [471, 140] width 601 height 19
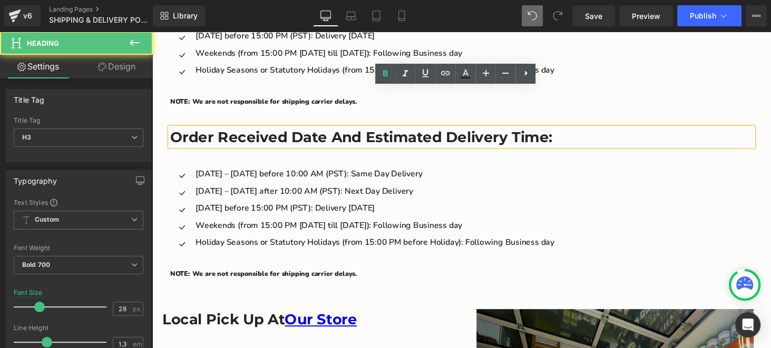
click at [298, 131] on h3 "Order Received Date and Estimated Delivery Time:" at bounding box center [471, 140] width 601 height 19
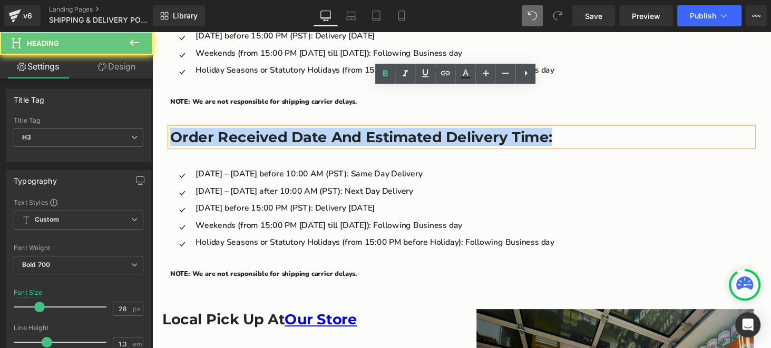
click at [298, 131] on h3 "Order Received Date and Estimated Delivery Time:" at bounding box center [471, 140] width 601 height 19
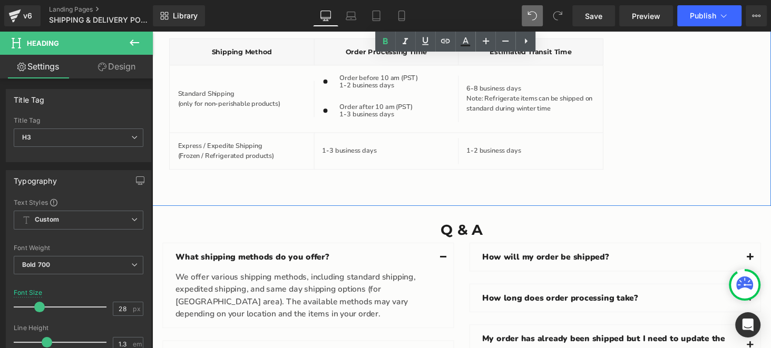
scroll to position [2315, 0]
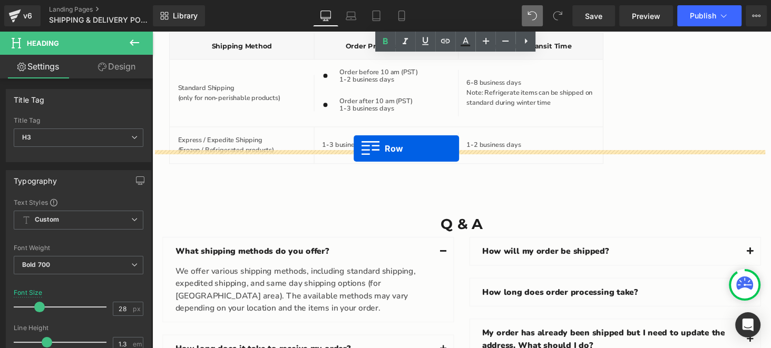
drag, startPoint x: 155, startPoint y: 160, endPoint x: 360, endPoint y: 152, distance: 204.6
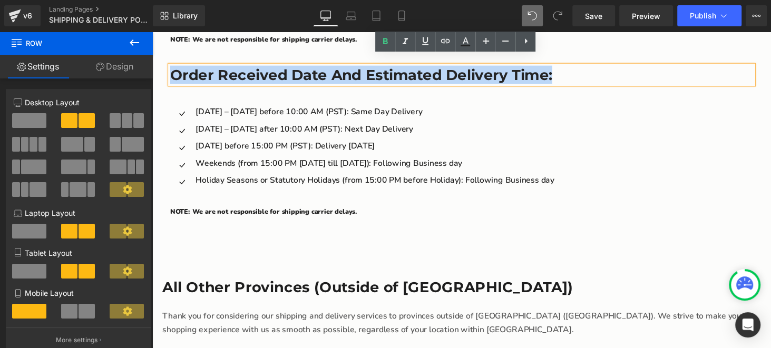
scroll to position [1235, 0]
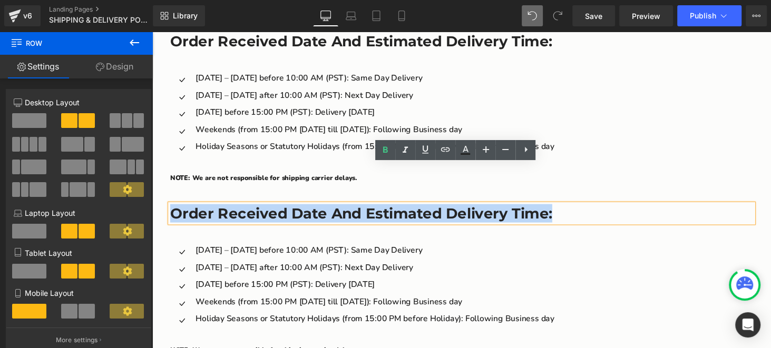
click at [497, 252] on ul "Icon Monday – Friday before 10:00 AM (PST): Same Day Delivery Text Block Icon M…" at bounding box center [369, 296] width 396 height 88
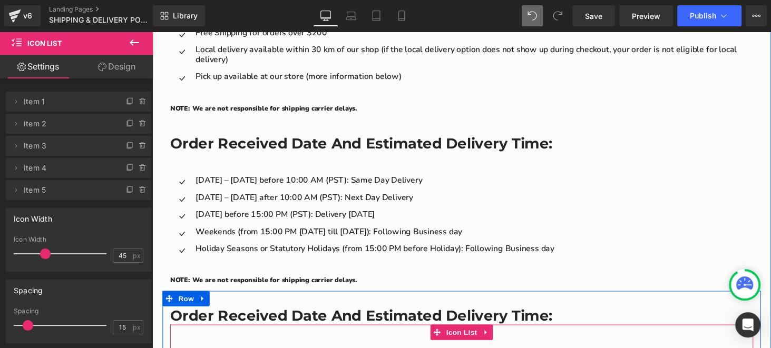
scroll to position [1182, 0]
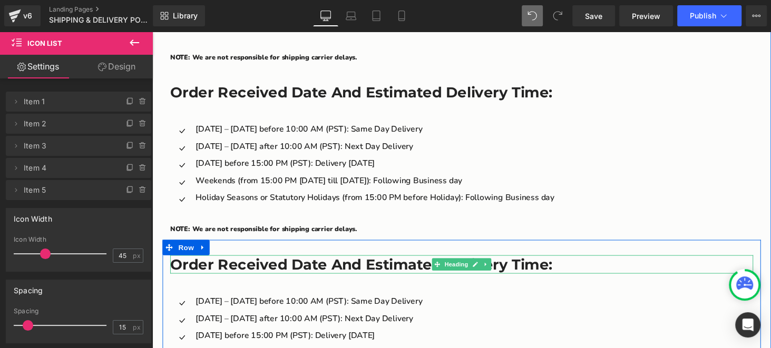
click at [328, 262] on h3 "Order Received Date and Estimated Delivery Time:" at bounding box center [471, 271] width 601 height 19
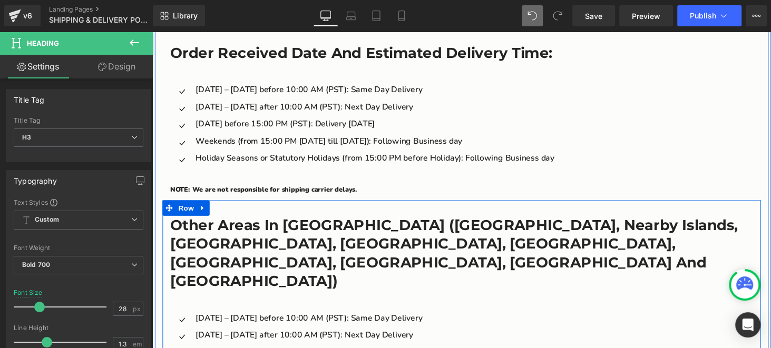
scroll to position [1235, 0]
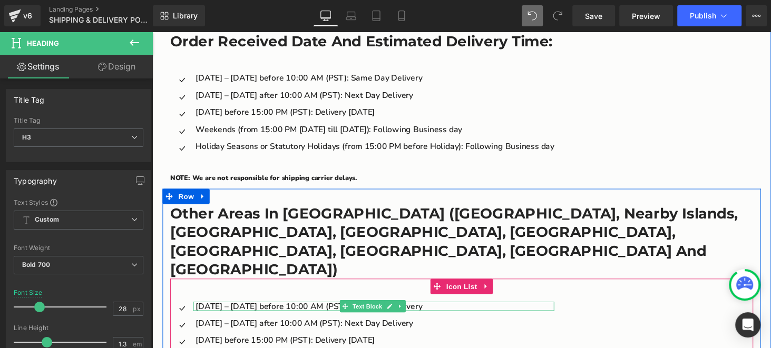
click at [266, 310] on p "Monday – Friday before 10:00 AM (PST): Same Day Delivery" at bounding box center [381, 314] width 369 height 9
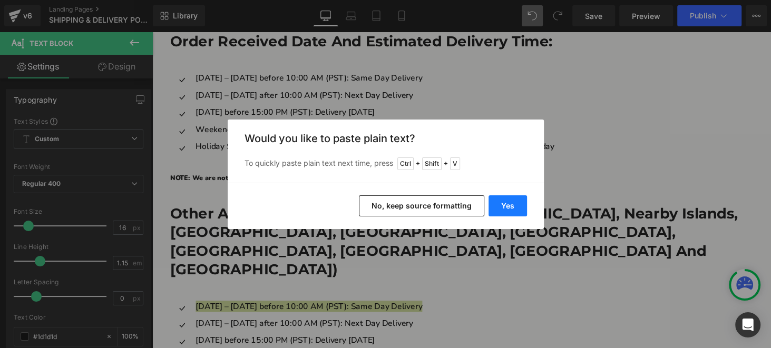
click at [507, 204] on button "Yes" at bounding box center [507, 205] width 38 height 21
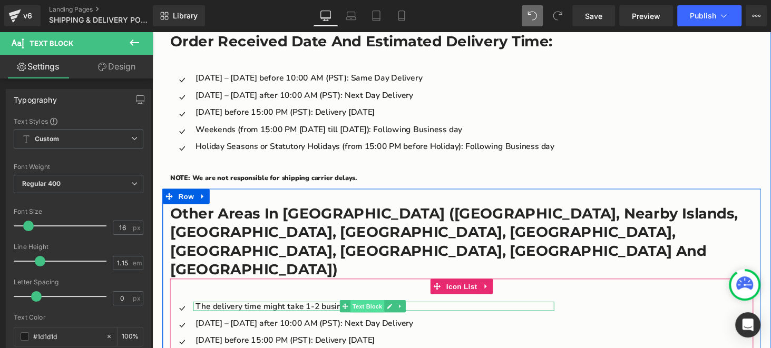
click at [383, 309] on span "Text Block" at bounding box center [374, 315] width 35 height 13
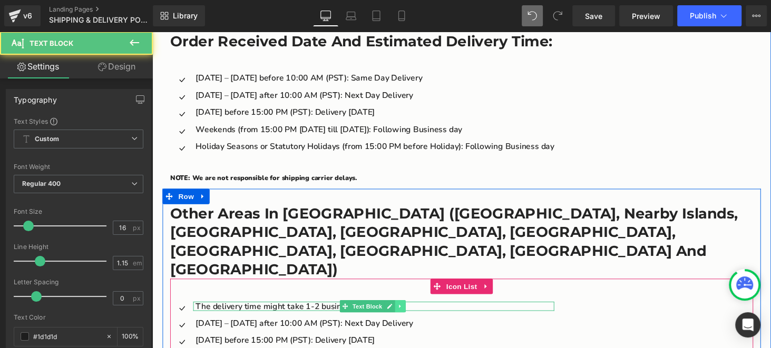
click at [408, 309] on link "Main content" at bounding box center [408, 315] width 11 height 13
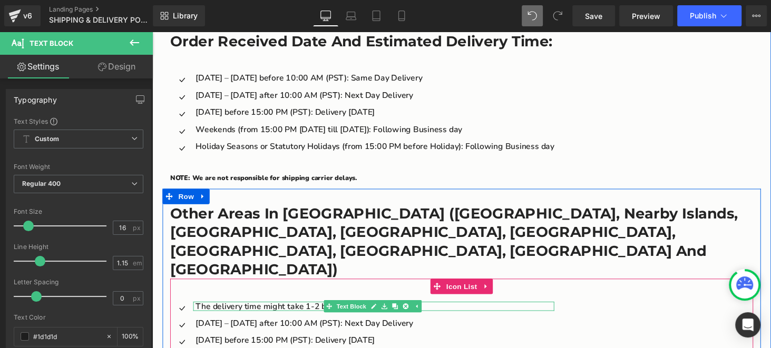
click at [439, 310] on p "The delivery time might take 1-2 business days" at bounding box center [381, 314] width 369 height 9
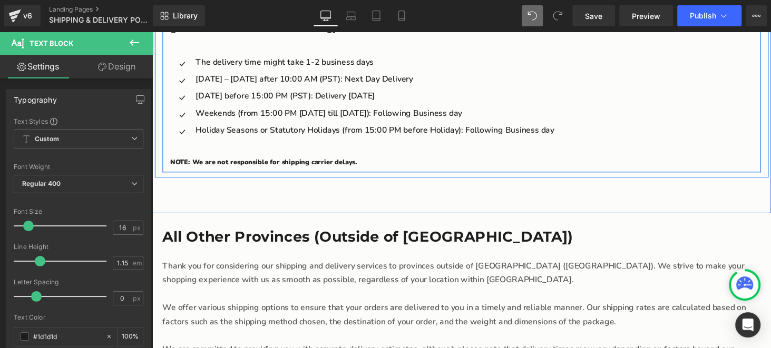
scroll to position [1498, 0]
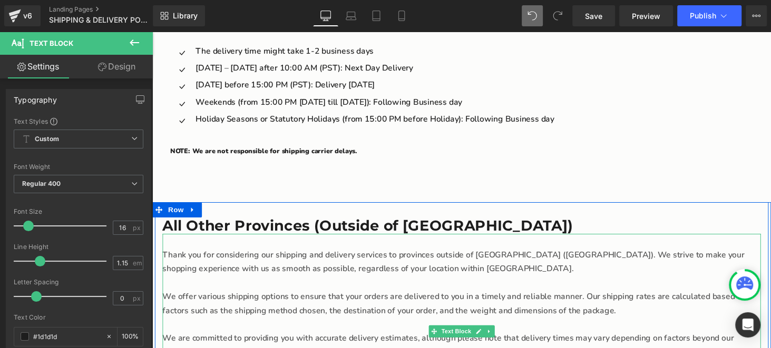
click at [236, 255] on p "Thank you for considering our shipping and delivery services to provinces outsi…" at bounding box center [471, 269] width 617 height 28
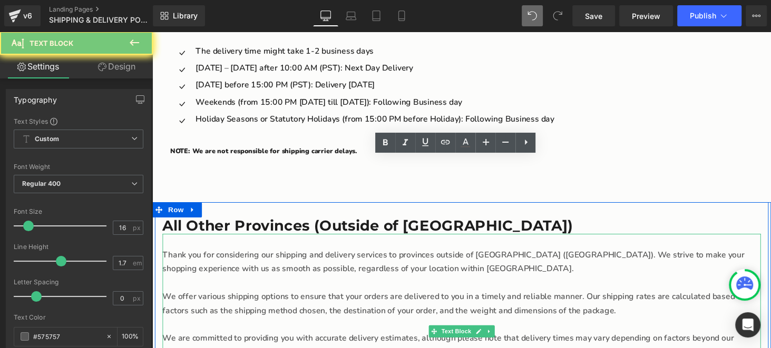
click at [236, 255] on p "Thank you for considering our shipping and delivery services to provinces outsi…" at bounding box center [471, 269] width 617 height 28
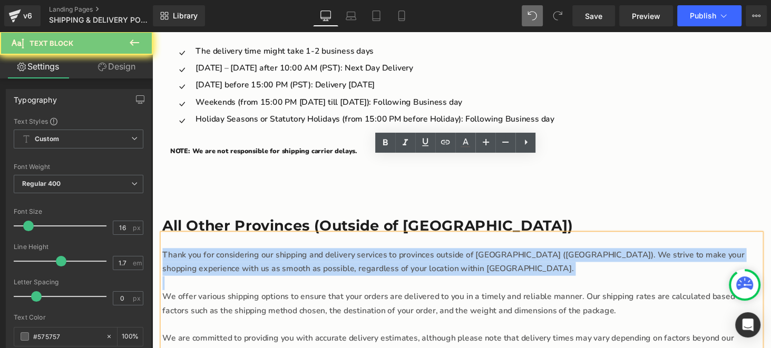
scroll to position [1551, 0]
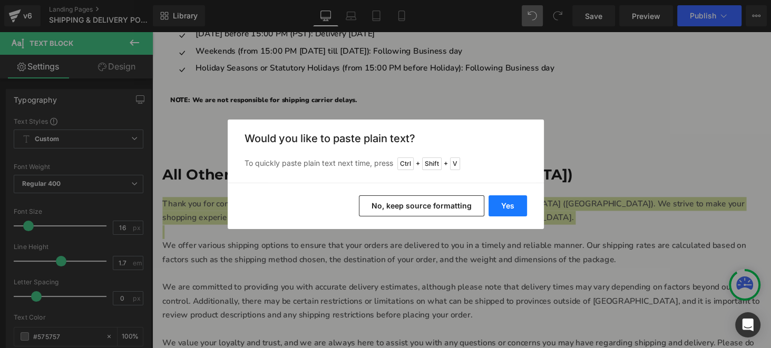
click at [506, 206] on button "Yes" at bounding box center [507, 205] width 38 height 21
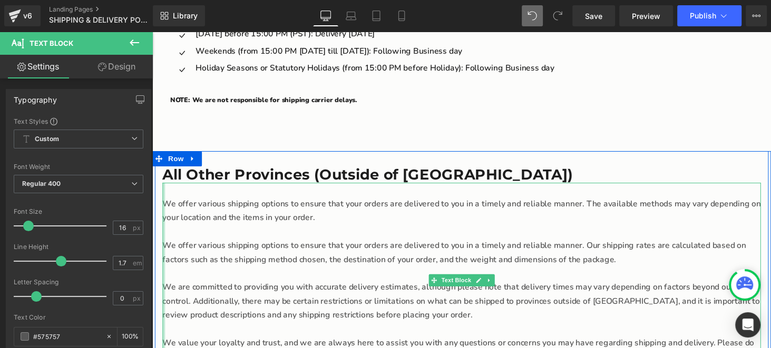
click at [163, 188] on div "We offer various shipping options to ensure that your orders are delivered to y…" at bounding box center [471, 281] width 617 height 187
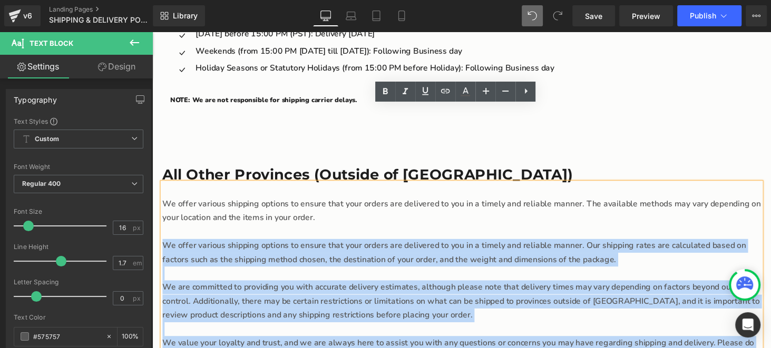
drag, startPoint x: 161, startPoint y: 174, endPoint x: 477, endPoint y: 285, distance: 335.0
click at [477, 285] on div "We offer various shipping options to ensure that your orders are delivered to y…" at bounding box center [471, 281] width 617 height 187
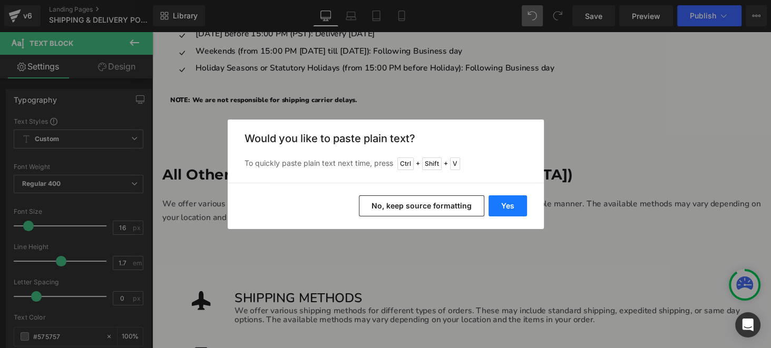
click at [503, 206] on button "Yes" at bounding box center [507, 205] width 38 height 21
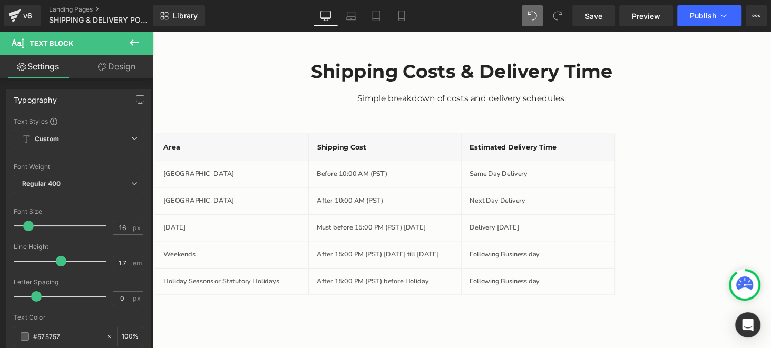
scroll to position [550, 0]
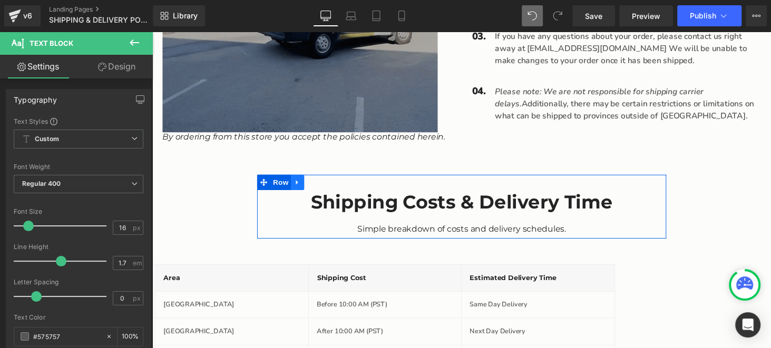
click at [297, 190] on link "Main content" at bounding box center [302, 187] width 14 height 16
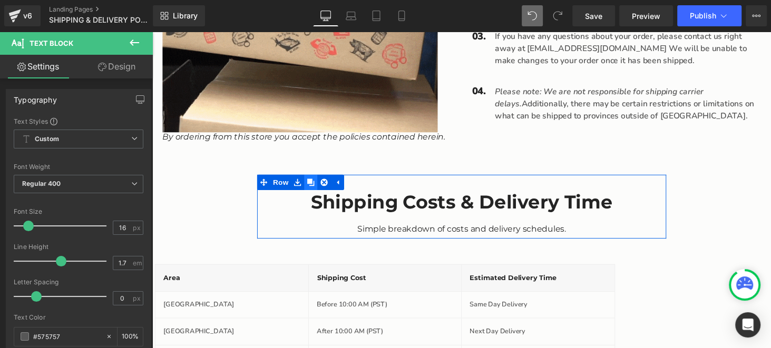
click at [312, 189] on icon "Main content" at bounding box center [315, 186] width 7 height 7
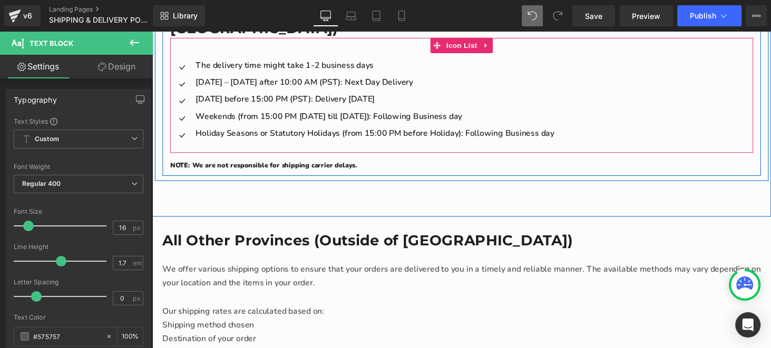
scroll to position [1826, 0]
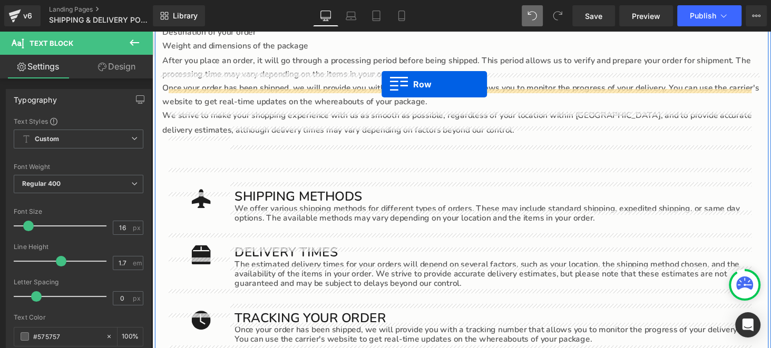
drag, startPoint x: 262, startPoint y: 78, endPoint x: 389, endPoint y: 86, distance: 126.7
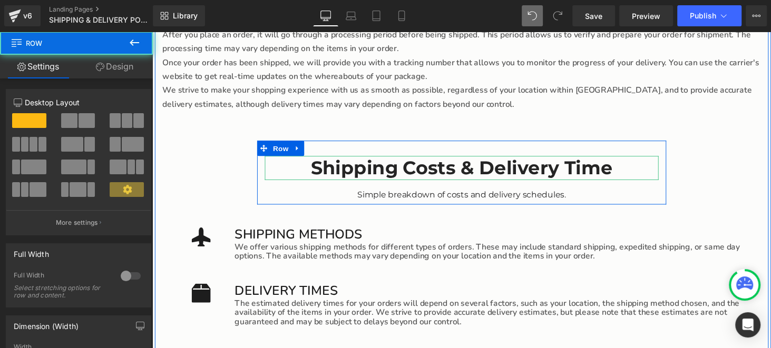
scroll to position [1799, 0]
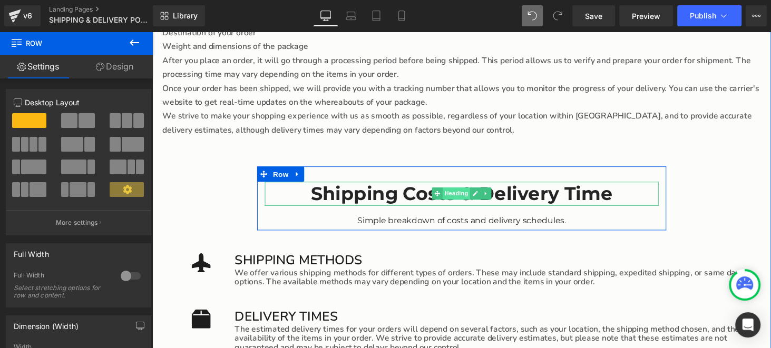
click at [452, 192] on span "Heading" at bounding box center [466, 198] width 28 height 13
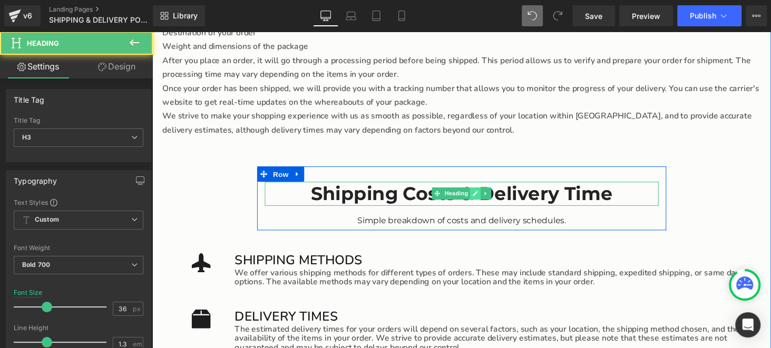
click at [482, 195] on icon "Main content" at bounding box center [485, 198] width 6 height 6
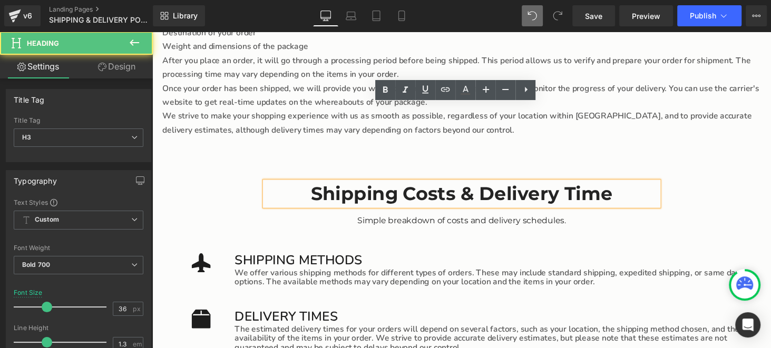
click at [474, 187] on h3 "Shipping Costs & Delivery Time" at bounding box center [471, 199] width 406 height 25
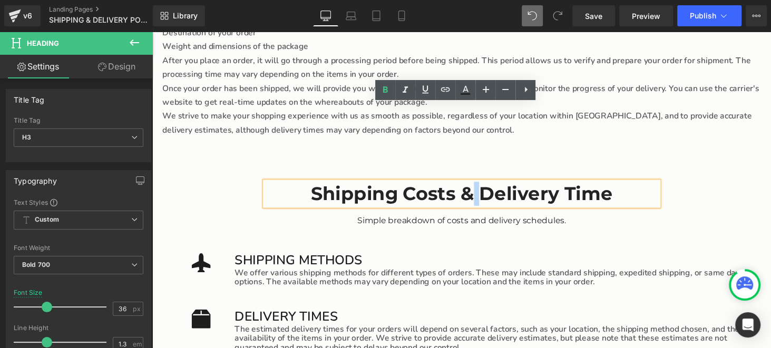
click at [474, 187] on h3 "Shipping Costs & Delivery Time" at bounding box center [471, 199] width 406 height 25
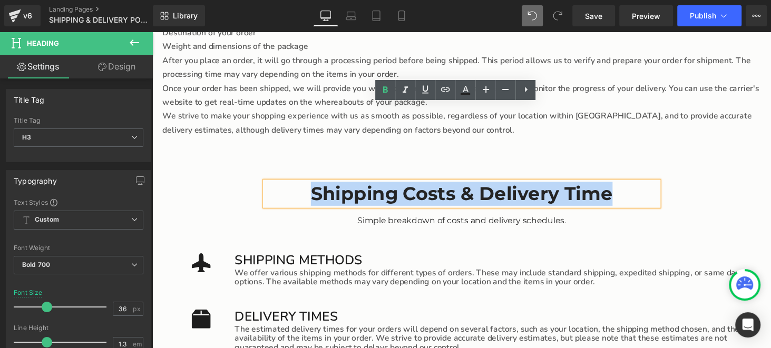
click at [474, 187] on h3 "Shipping Costs & Delivery Time" at bounding box center [471, 199] width 406 height 25
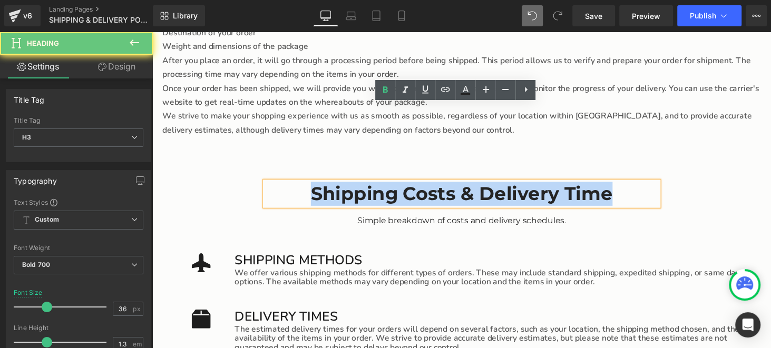
paste div "Main content"
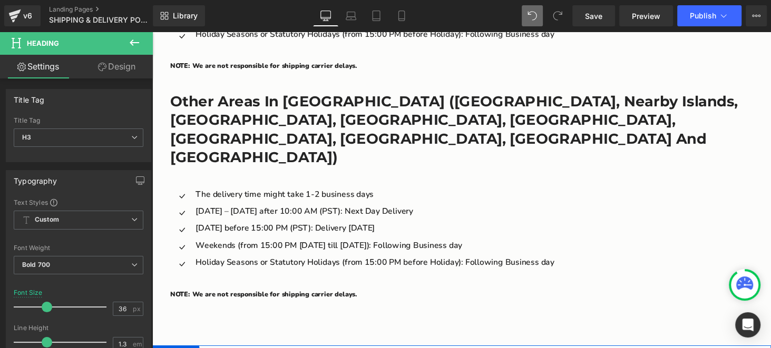
scroll to position [1272, 0]
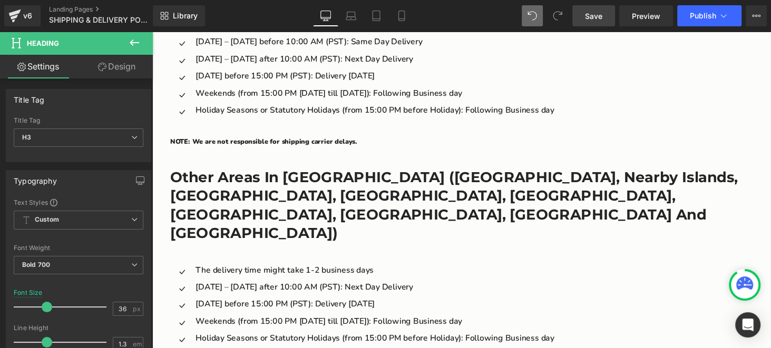
click at [589, 13] on span "Save" at bounding box center [593, 16] width 17 height 11
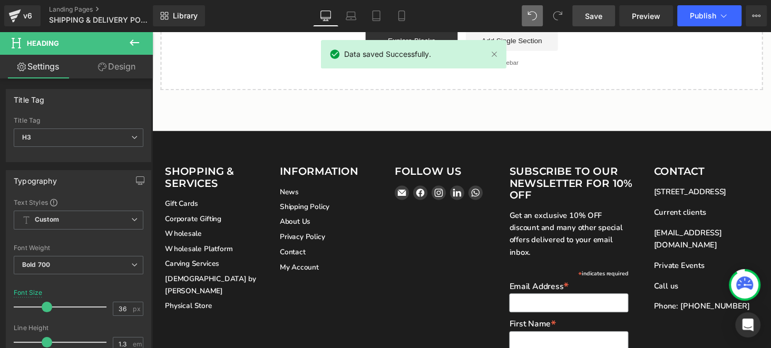
scroll to position [3855, 0]
